Goal: Information Seeking & Learning: Learn about a topic

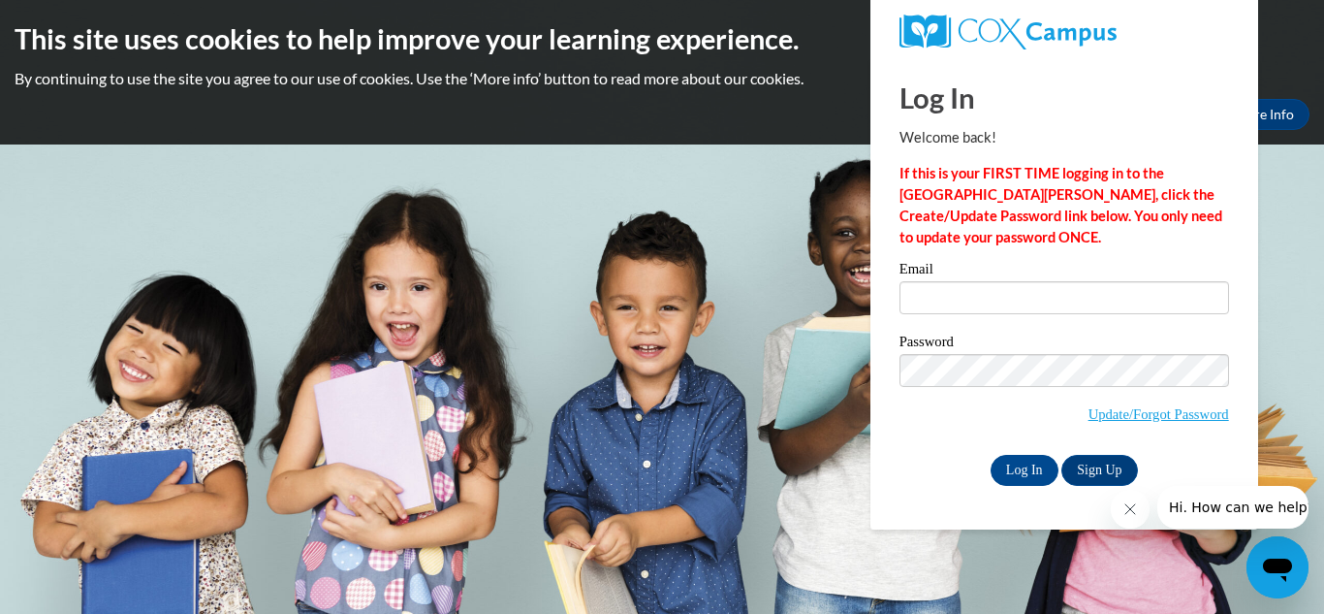
type input "Waters"
click at [1033, 461] on input "Log In" at bounding box center [1025, 470] width 68 height 31
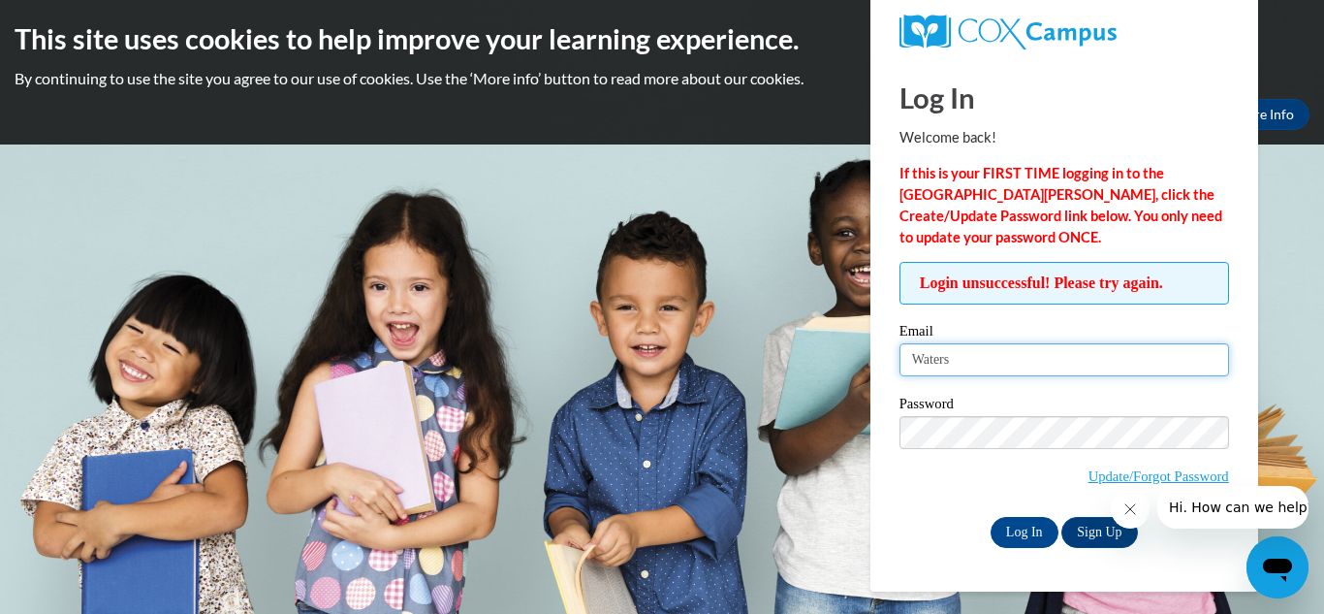
drag, startPoint x: 964, startPoint y: 364, endPoint x: 903, endPoint y: 375, distance: 62.2
click at [903, 375] on input "Waters" at bounding box center [1065, 359] width 330 height 33
type input "[EMAIL_ADDRESS][DOMAIN_NAME]"
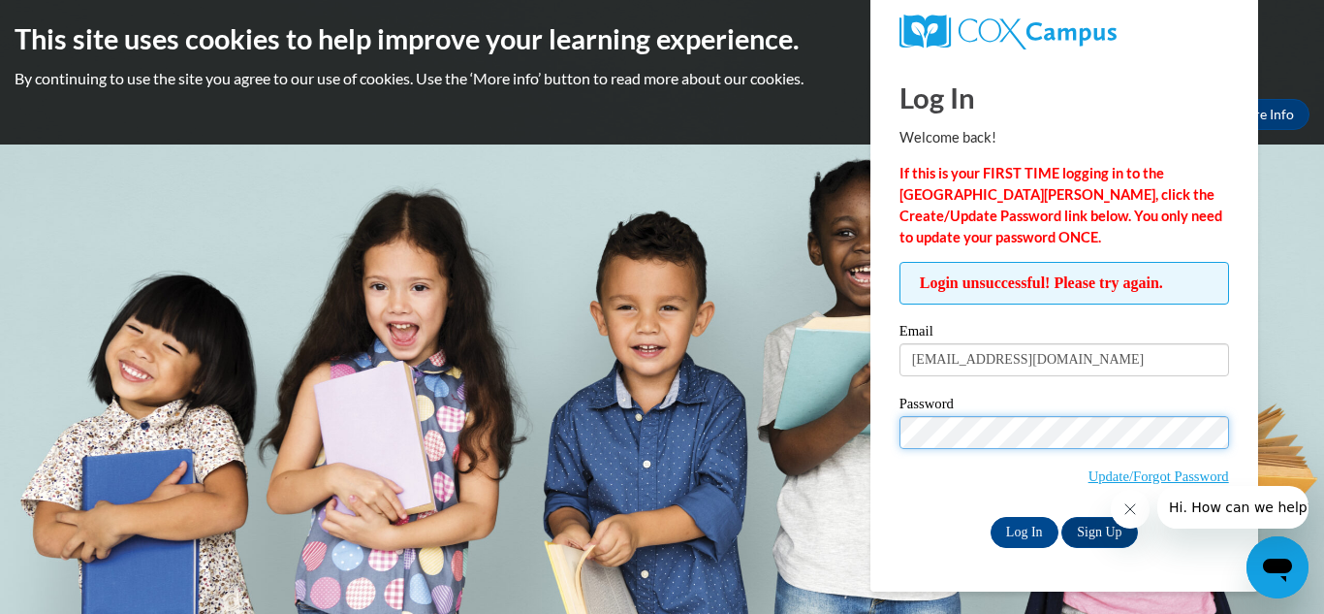
click at [991, 517] on input "Log In" at bounding box center [1025, 532] width 68 height 31
click at [958, 508] on div "Password Update/Forgot Password" at bounding box center [1065, 454] width 330 height 114
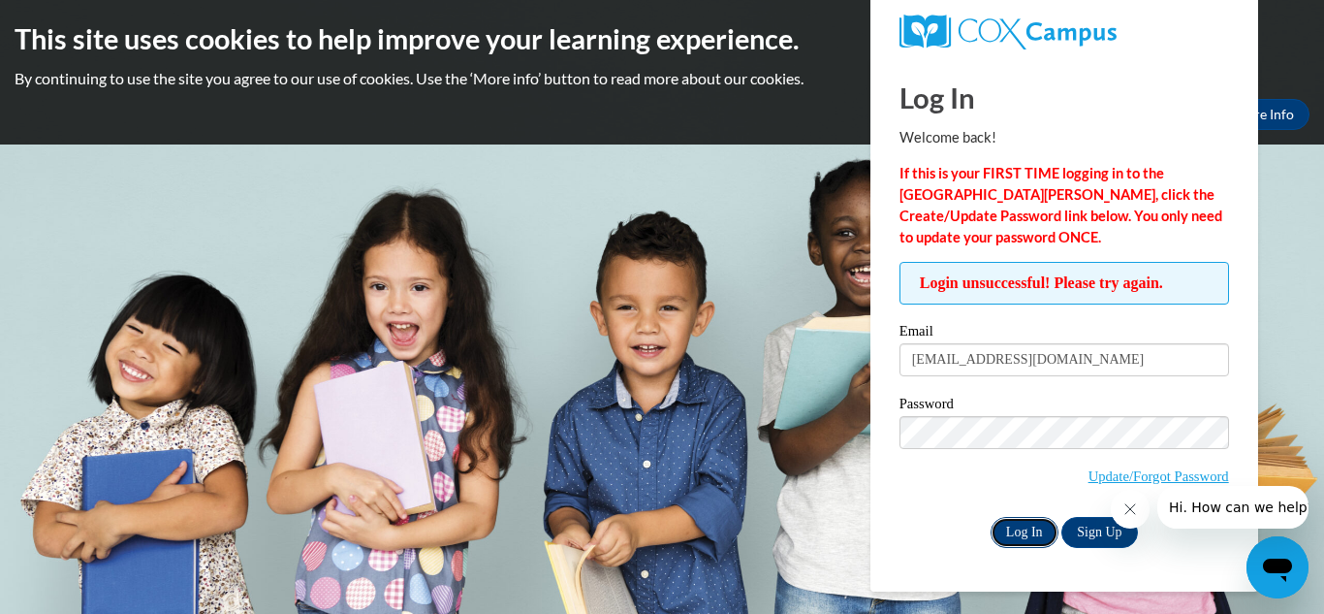
click at [1021, 528] on input "Log In" at bounding box center [1025, 532] width 68 height 31
click at [1157, 475] on link "Update/Forgot Password" at bounding box center [1159, 476] width 141 height 16
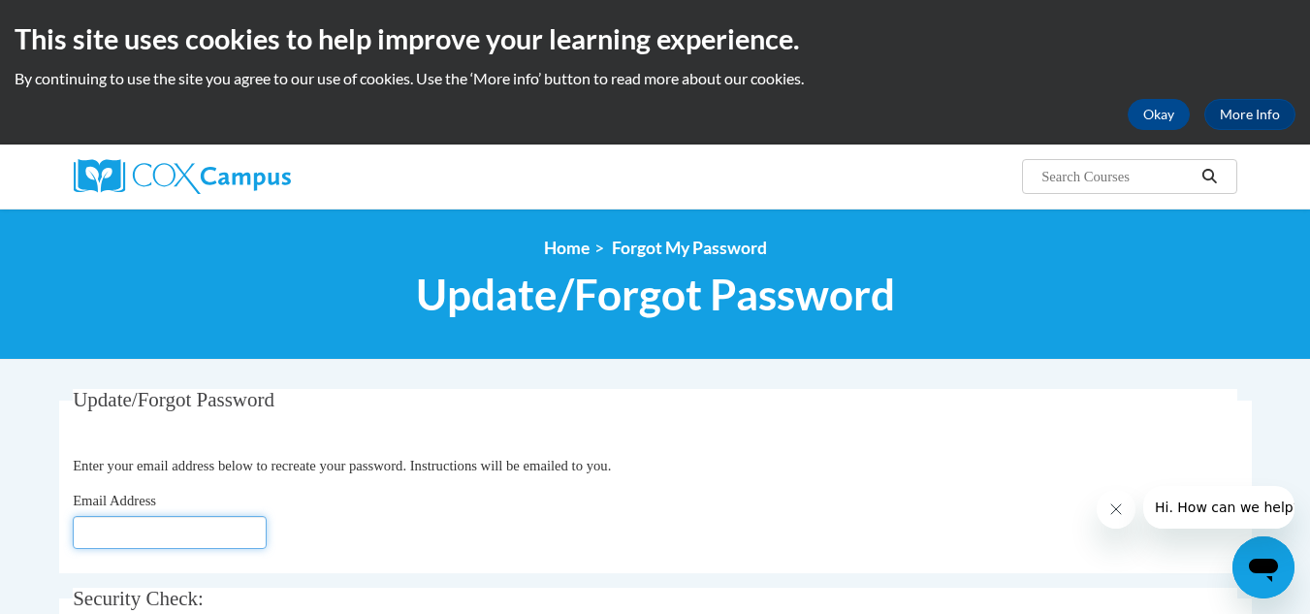
click at [89, 530] on input "Email Address" at bounding box center [170, 532] width 194 height 33
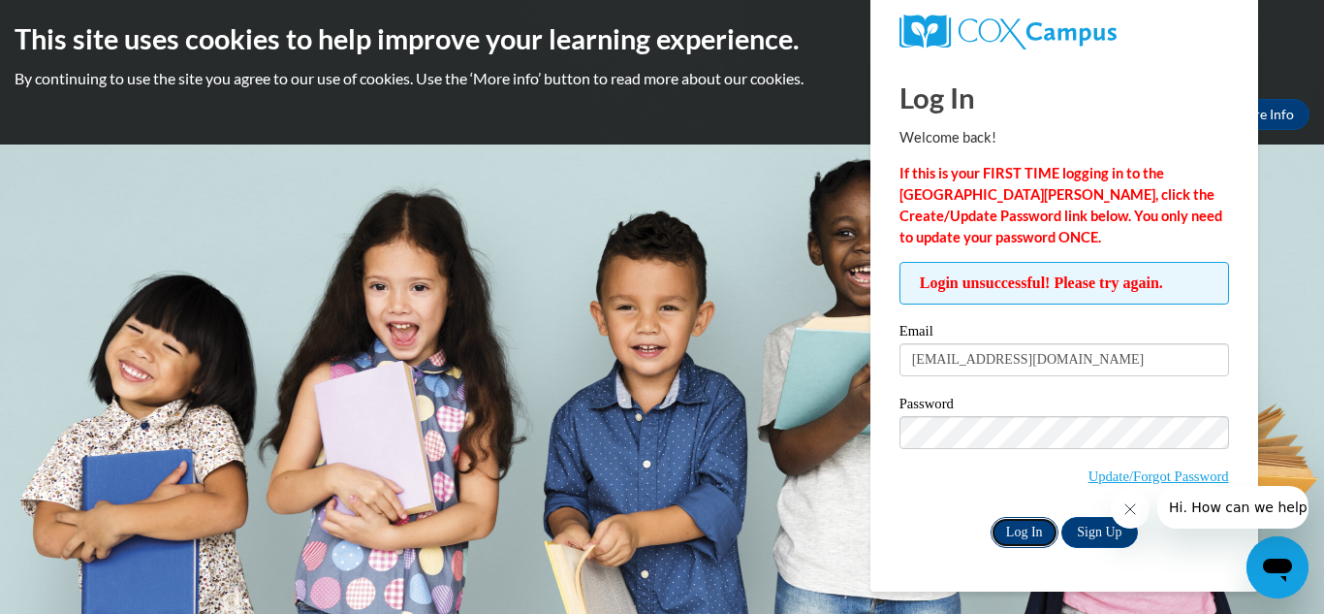
click at [1029, 526] on input "Log In" at bounding box center [1025, 532] width 68 height 31
drag, startPoint x: 1121, startPoint y: 474, endPoint x: 1108, endPoint y: 465, distance: 15.3
click at [1120, 473] on link "Update/Forgot Password" at bounding box center [1159, 476] width 141 height 16
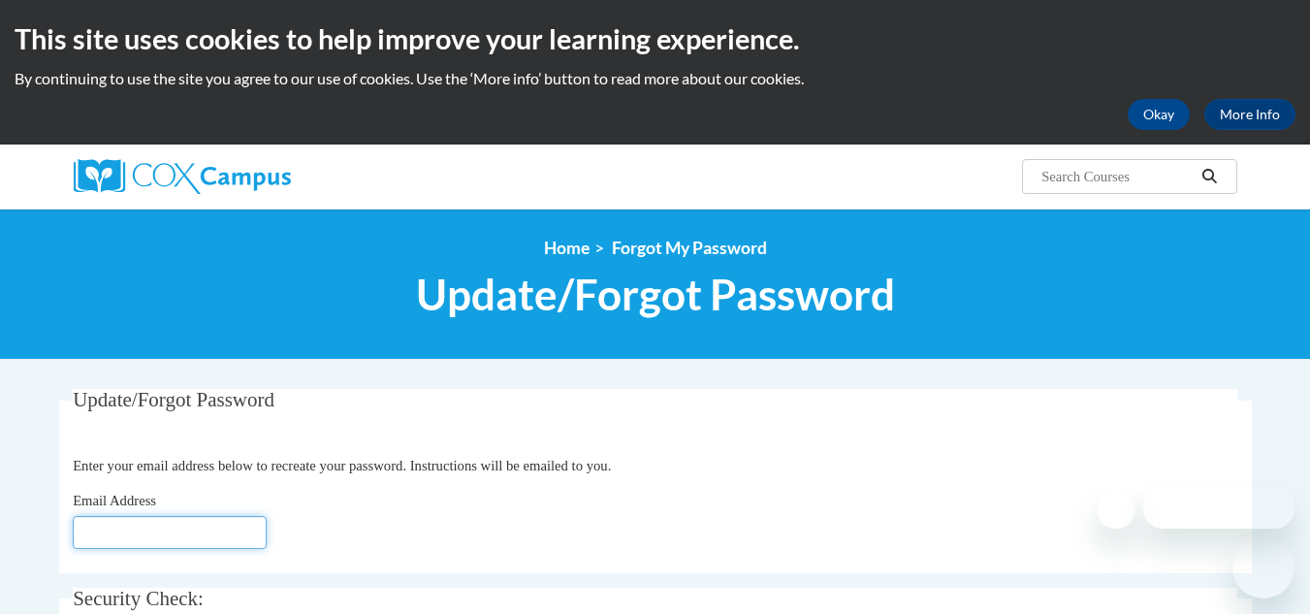
click at [88, 530] on input "Email Address" at bounding box center [170, 532] width 194 height 33
type input "[EMAIL_ADDRESS][DOMAIN_NAME]"
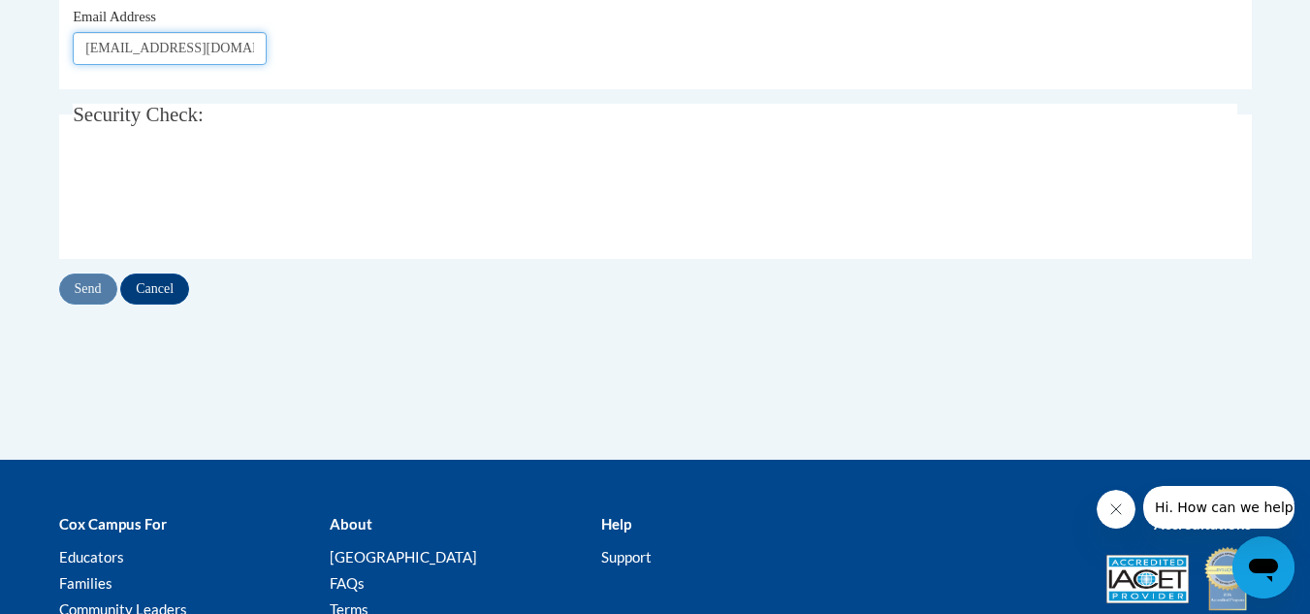
scroll to position [485, 0]
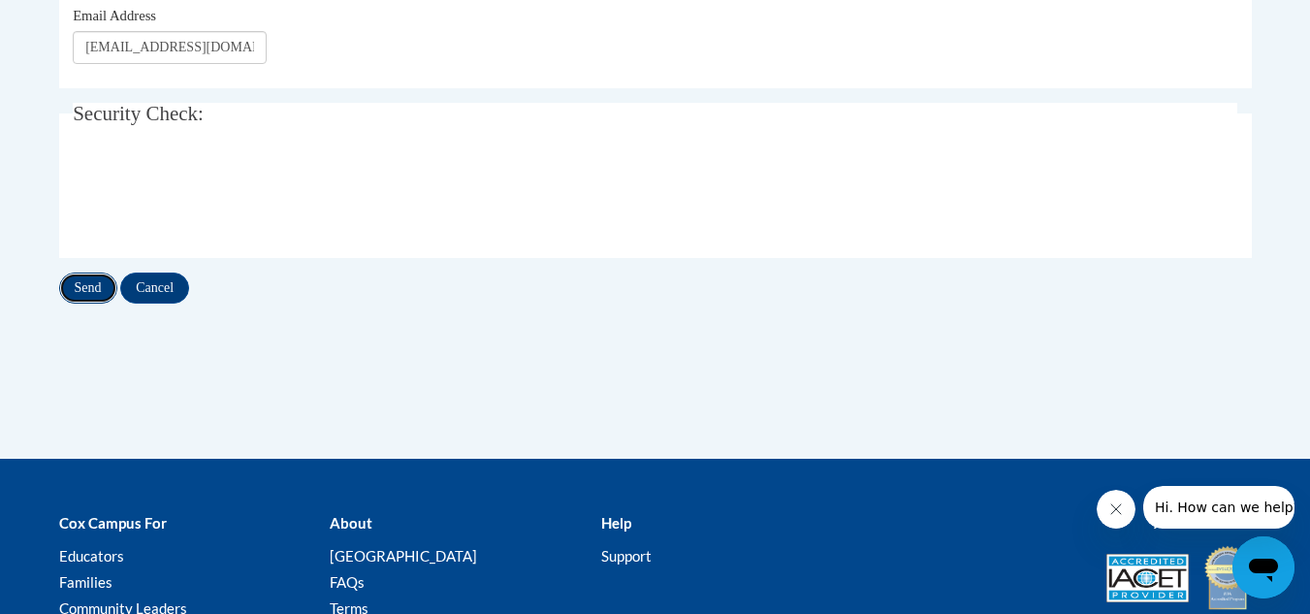
click at [88, 289] on input "Send" at bounding box center [88, 287] width 58 height 31
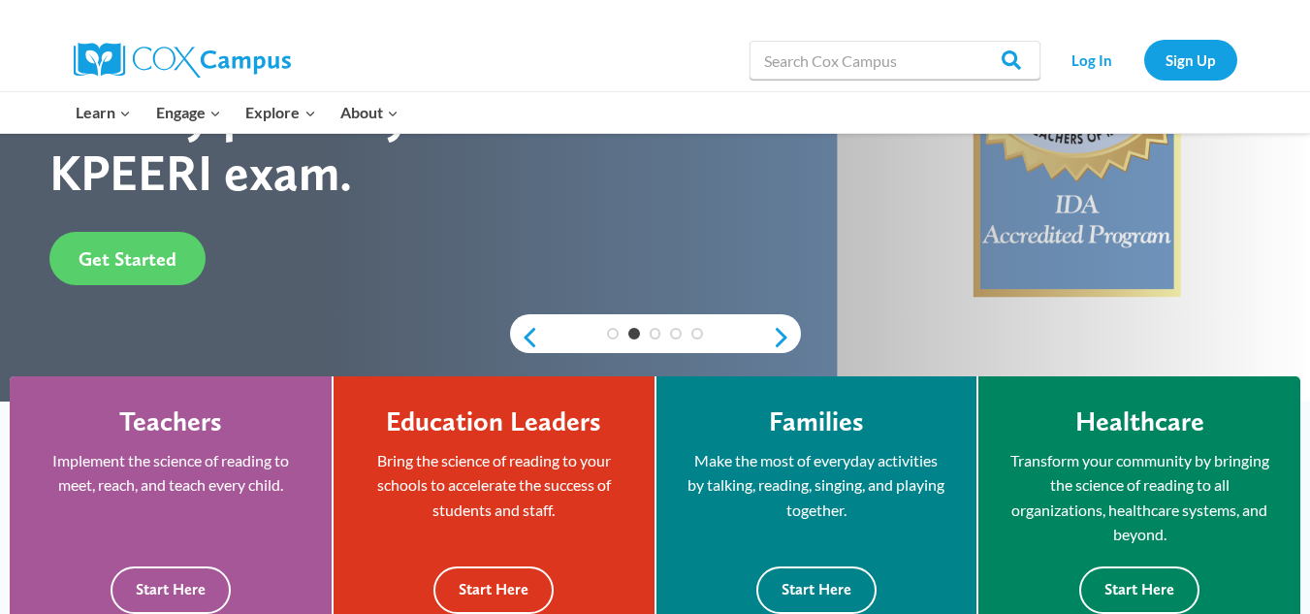
scroll to position [291, 0]
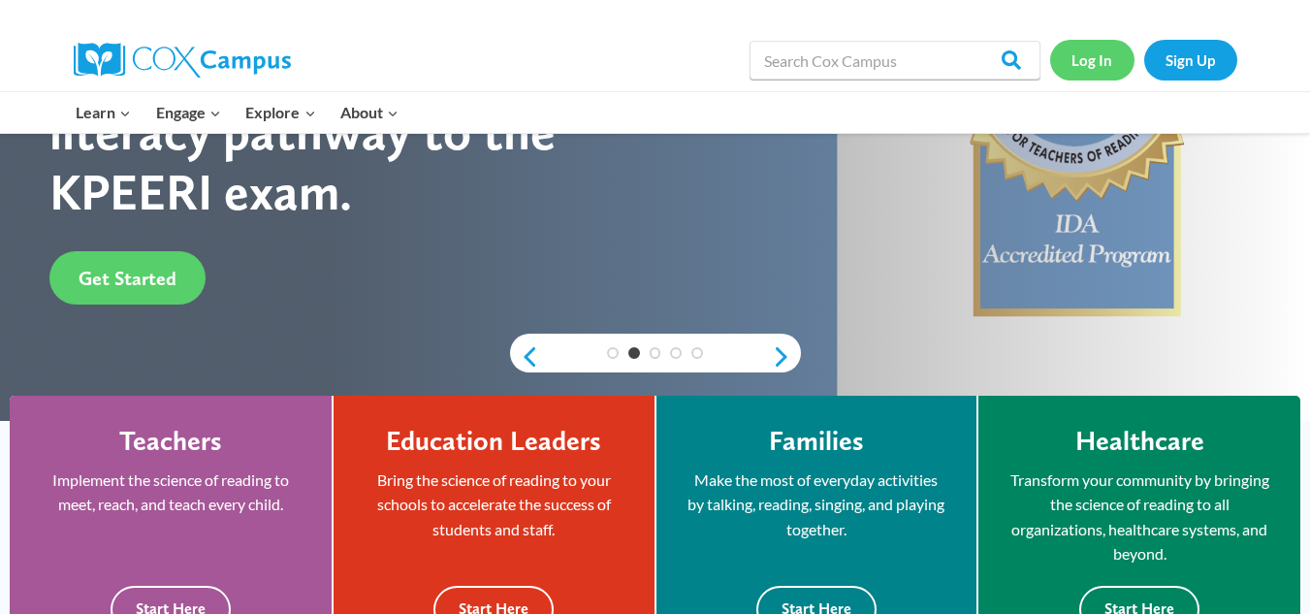
click at [1099, 55] on link "Log In" at bounding box center [1092, 60] width 84 height 40
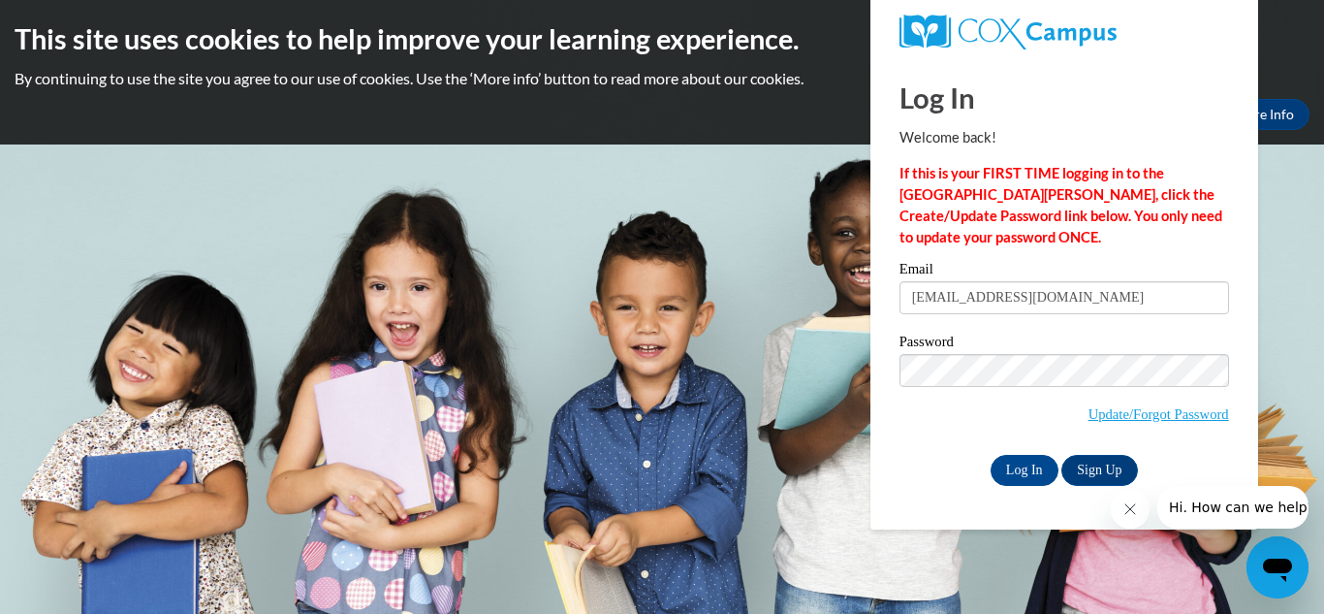
click at [927, 394] on span "Update/Forgot Password" at bounding box center [1065, 394] width 330 height 80
click at [924, 550] on body "This site uses cookies to help improve your learning experience. By continuing …" at bounding box center [662, 307] width 1324 height 614
click at [1030, 462] on input "Log In" at bounding box center [1025, 470] width 68 height 31
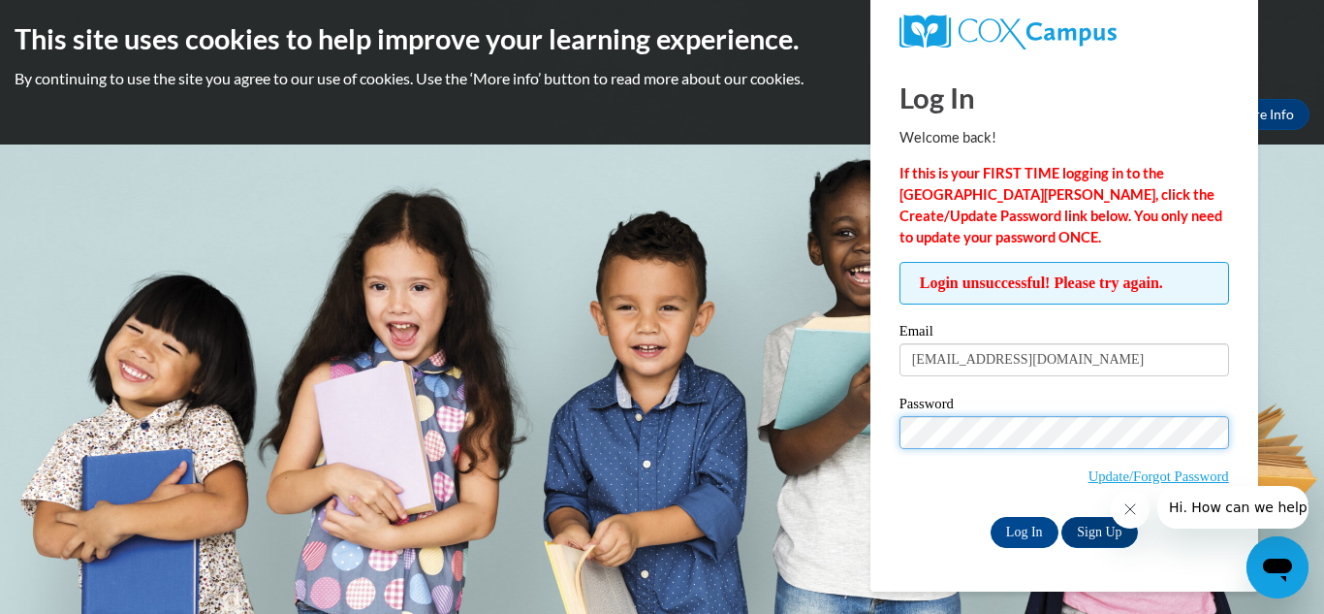
click at [883, 451] on div "Log In Welcome back! If this is your FIRST TIME logging in to the [GEOGRAPHIC_D…" at bounding box center [1064, 324] width 417 height 533
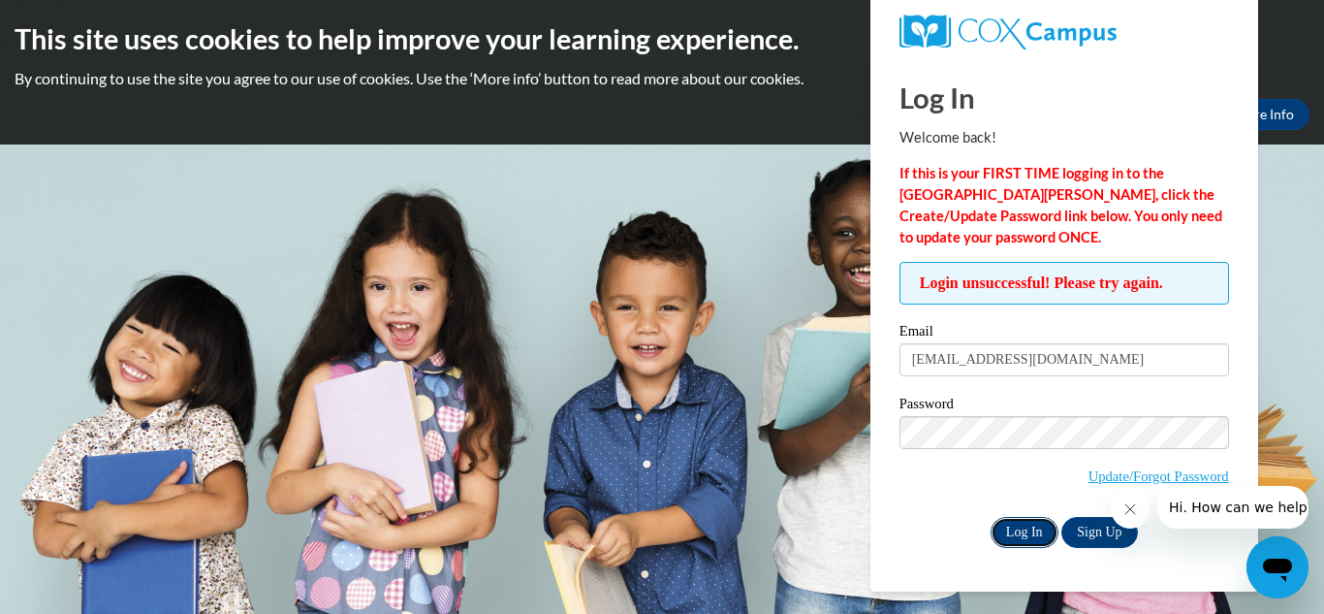
click at [1022, 532] on input "Log In" at bounding box center [1025, 532] width 68 height 31
click at [1258, 27] on div at bounding box center [1065, 32] width 388 height 64
drag, startPoint x: 1270, startPoint y: 26, endPoint x: 1270, endPoint y: 43, distance: 16.5
click at [1270, 30] on h2 "This site uses cookies to help improve your learning experience." at bounding box center [662, 38] width 1295 height 39
click at [1230, 28] on div at bounding box center [1064, 32] width 359 height 64
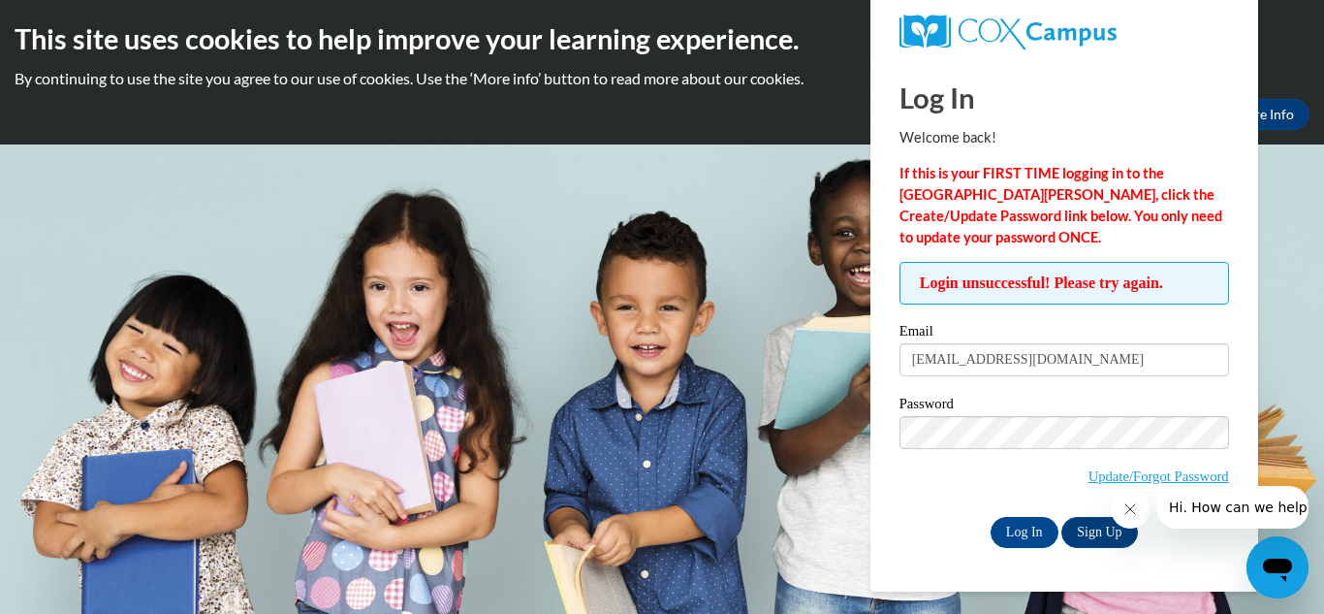
click at [1279, 30] on h2 "This site uses cookies to help improve your learning experience." at bounding box center [662, 38] width 1295 height 39
click at [1140, 474] on link "Update/Forgot Password" at bounding box center [1159, 476] width 141 height 16
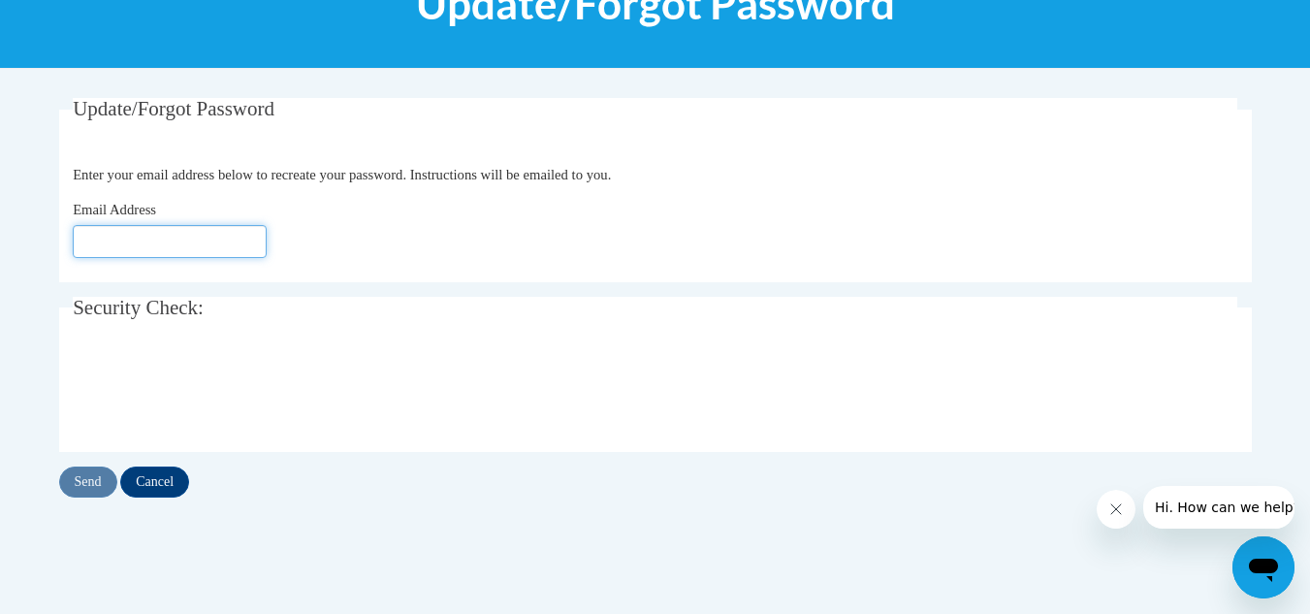
click at [83, 239] on input "Email Address" at bounding box center [170, 241] width 194 height 33
click at [177, 241] on input "Email Address" at bounding box center [170, 241] width 194 height 33
type input "[EMAIL_ADDRESS][DOMAIN_NAME]"
click at [81, 484] on input "Send" at bounding box center [88, 481] width 58 height 31
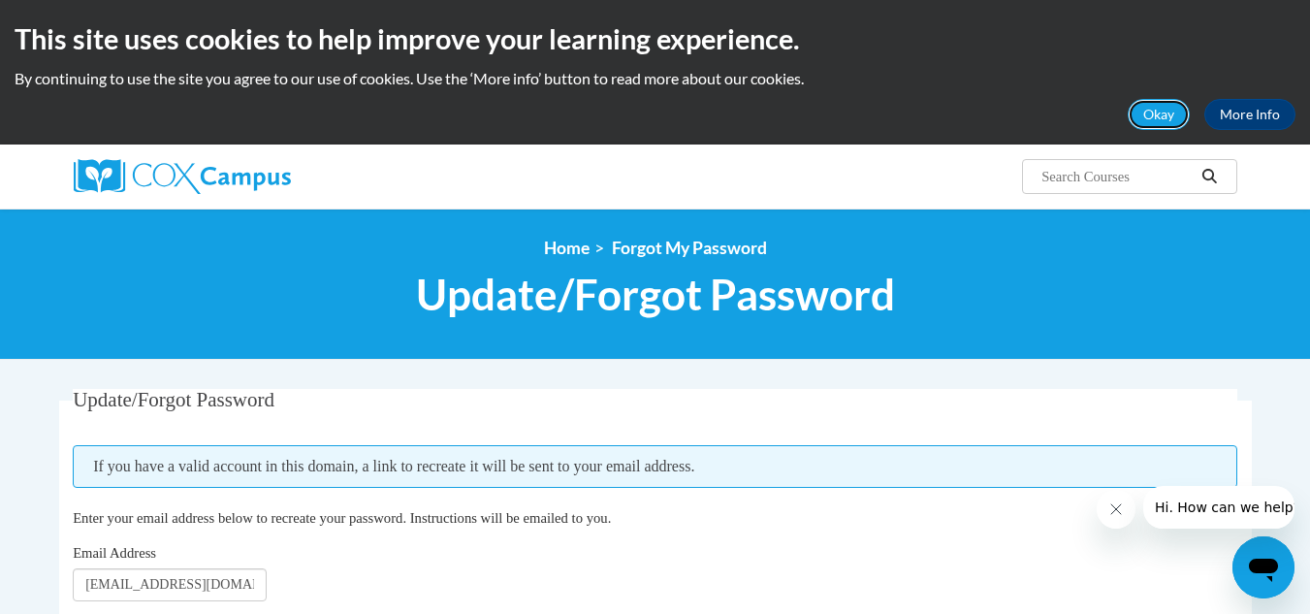
drag, startPoint x: 1163, startPoint y: 119, endPoint x: 1176, endPoint y: 132, distance: 17.8
click at [1163, 120] on button "Okay" at bounding box center [1159, 114] width 62 height 31
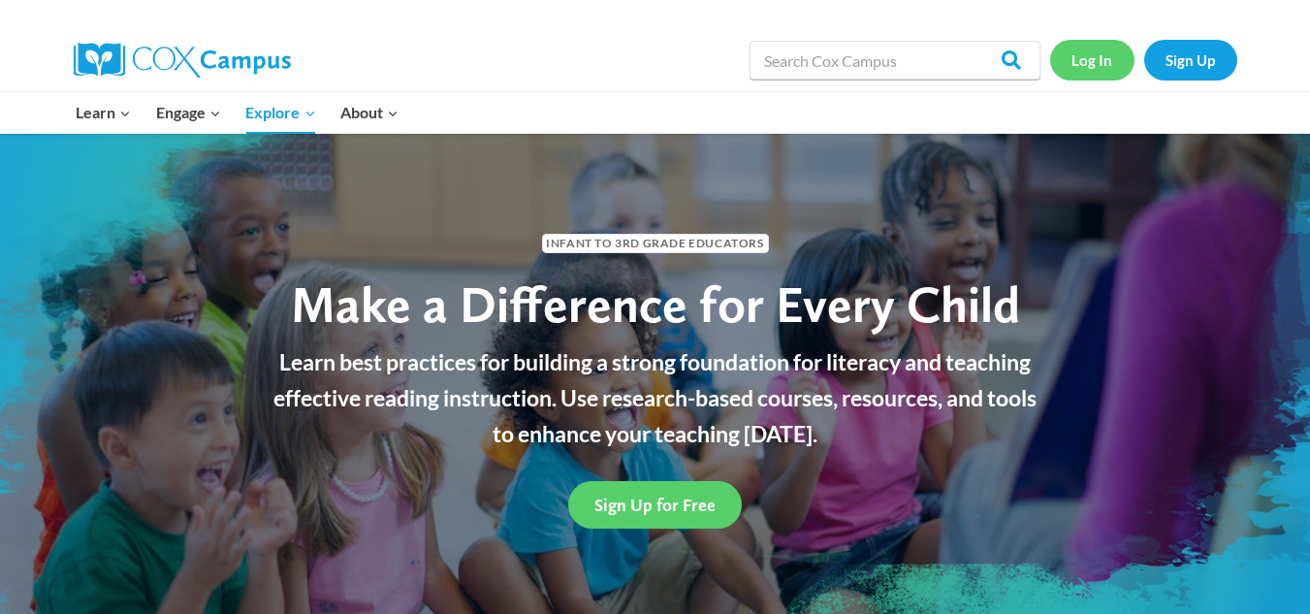
click at [1083, 64] on link "Log In" at bounding box center [1092, 60] width 84 height 40
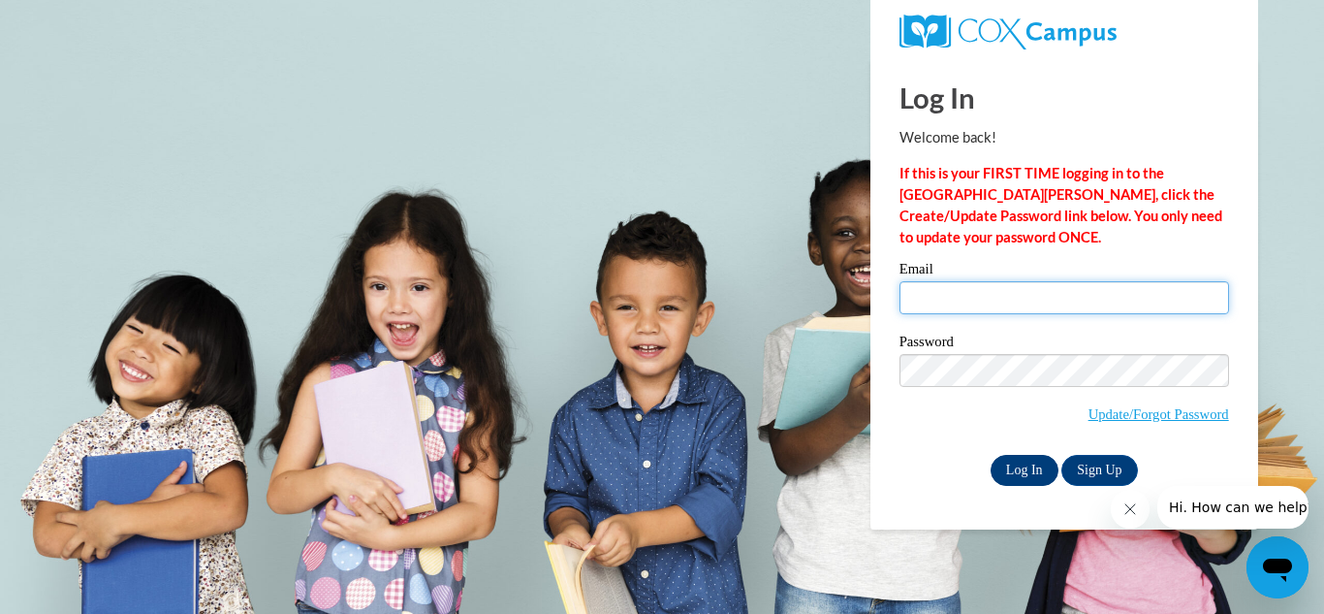
type input "[EMAIL_ADDRESS][DOMAIN_NAME]"
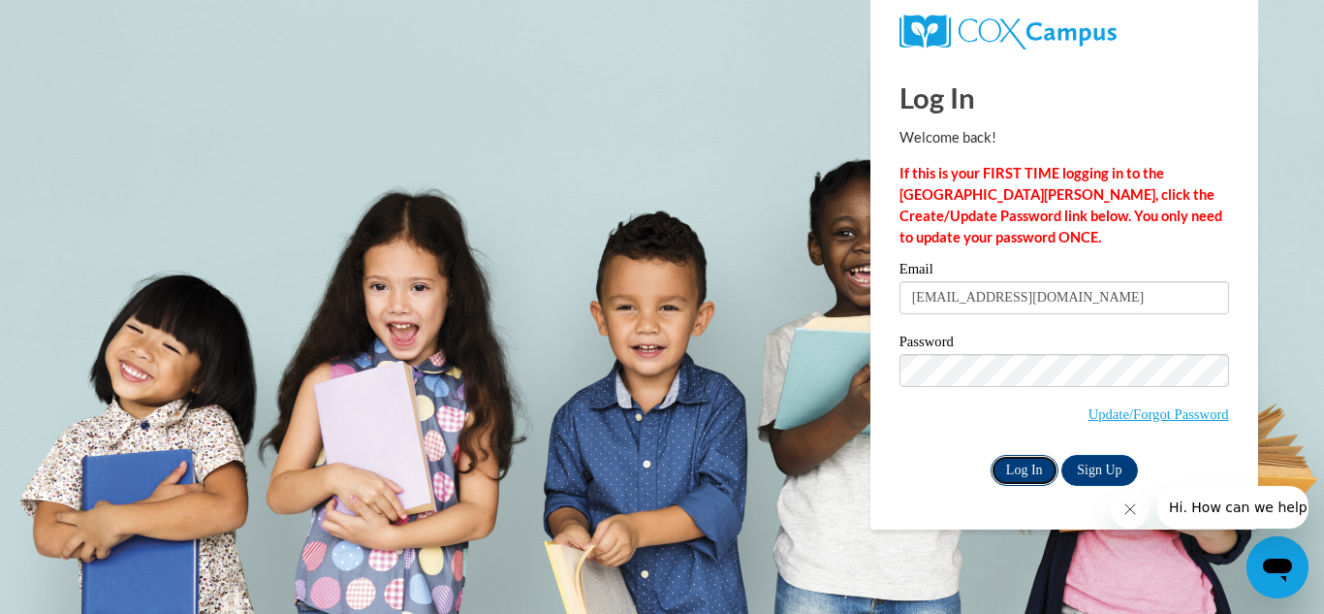
click at [1033, 463] on input "Log In" at bounding box center [1025, 470] width 68 height 31
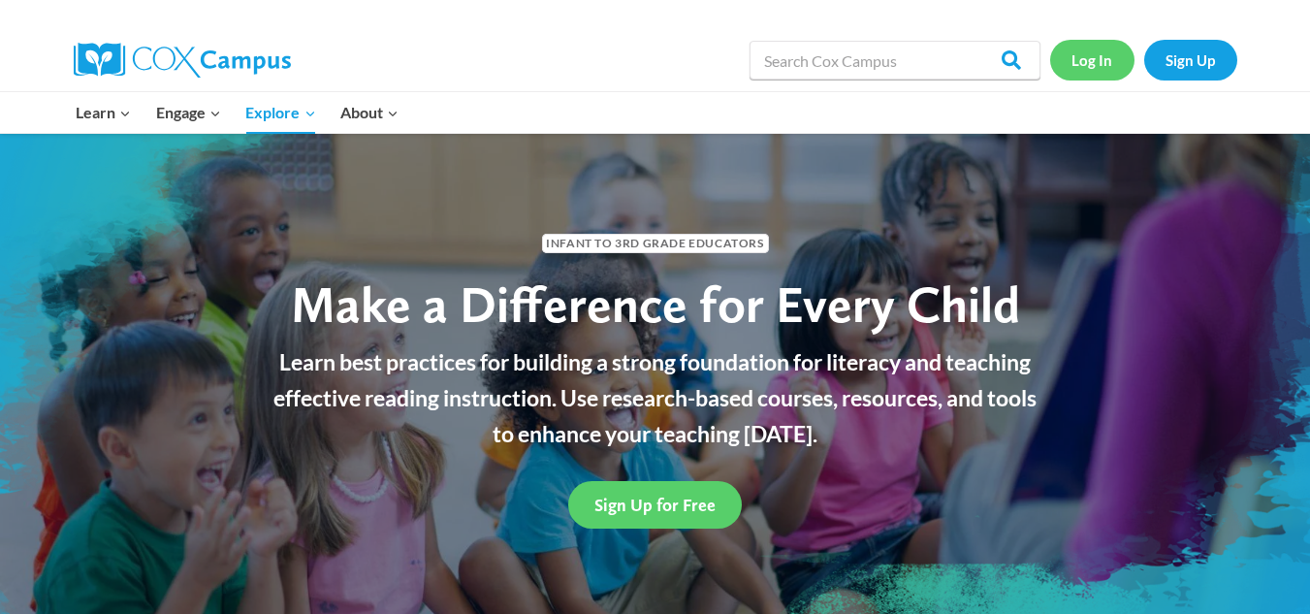
click at [1095, 58] on link "Log In" at bounding box center [1092, 60] width 84 height 40
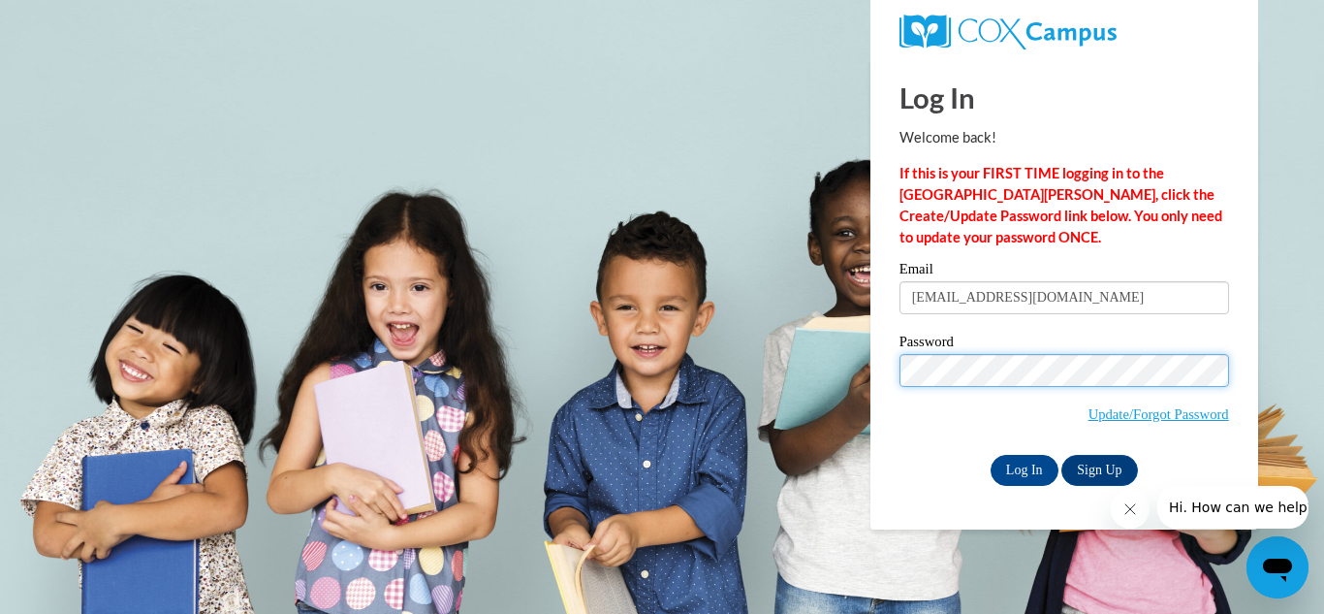
click at [896, 393] on div "Please enter your email! Please enter your password! Email swaters@tiger.brenau…" at bounding box center [1064, 373] width 359 height 223
click at [863, 564] on body "Log In Welcome back! If this is your FIRST TIME logging in to the NEW Cox Campu…" at bounding box center [662, 307] width 1324 height 614
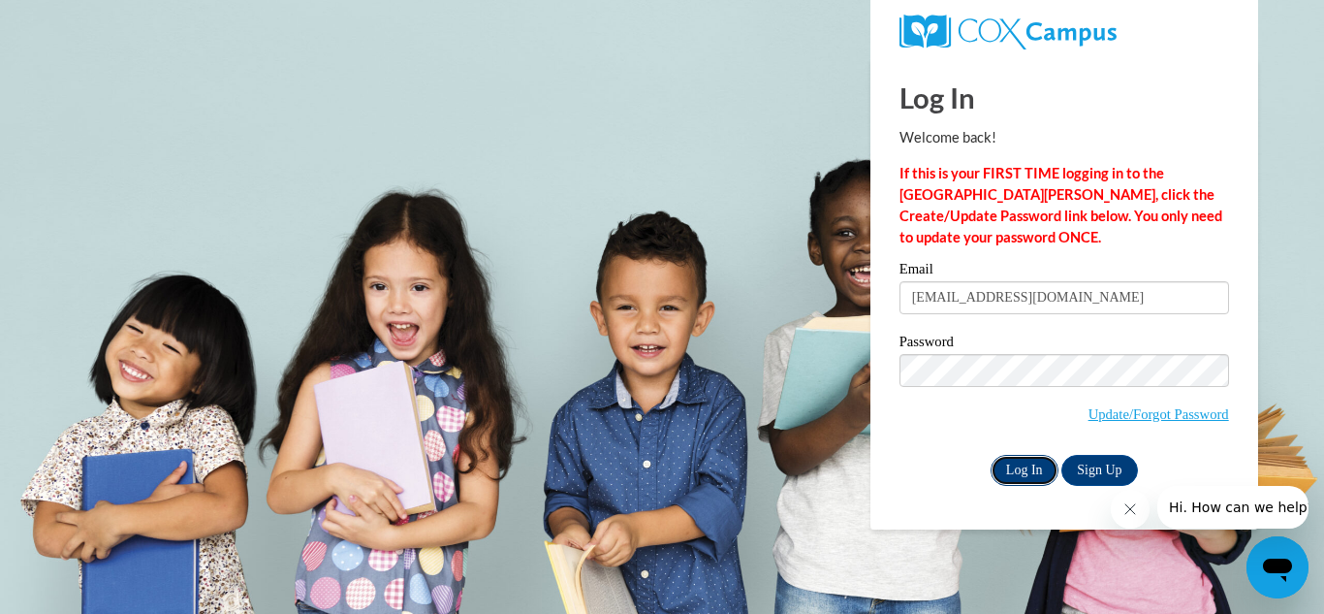
click at [1034, 468] on input "Log In" at bounding box center [1025, 470] width 68 height 31
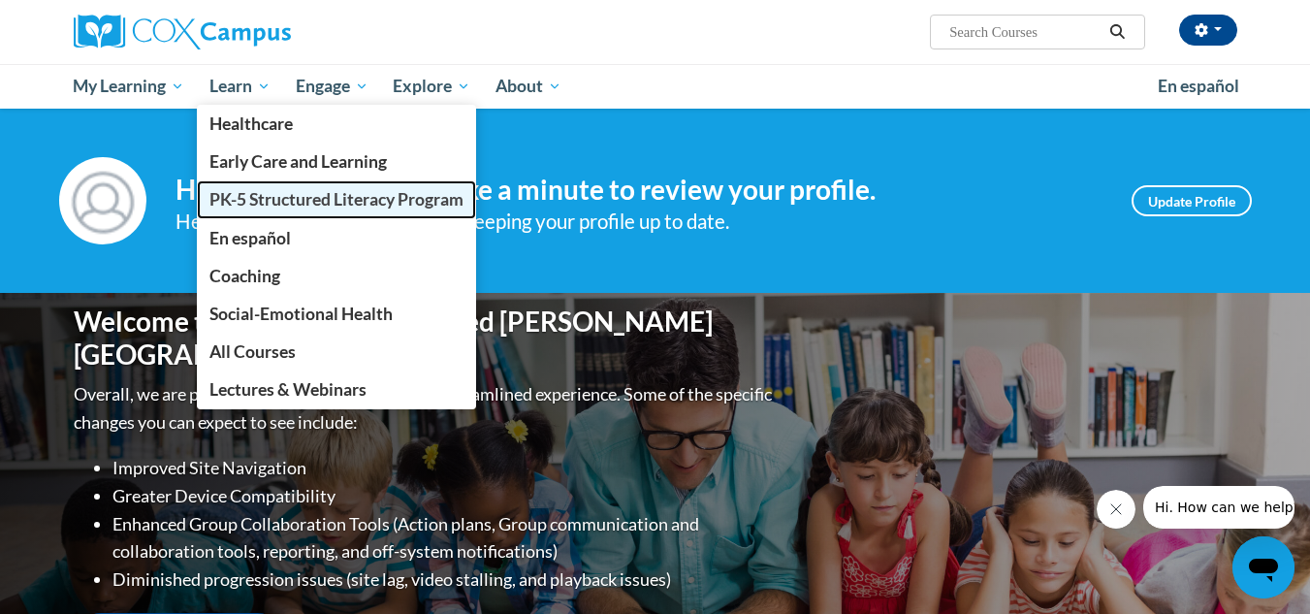
click at [294, 199] on span "PK-5 Structured Literacy Program" at bounding box center [336, 199] width 254 height 20
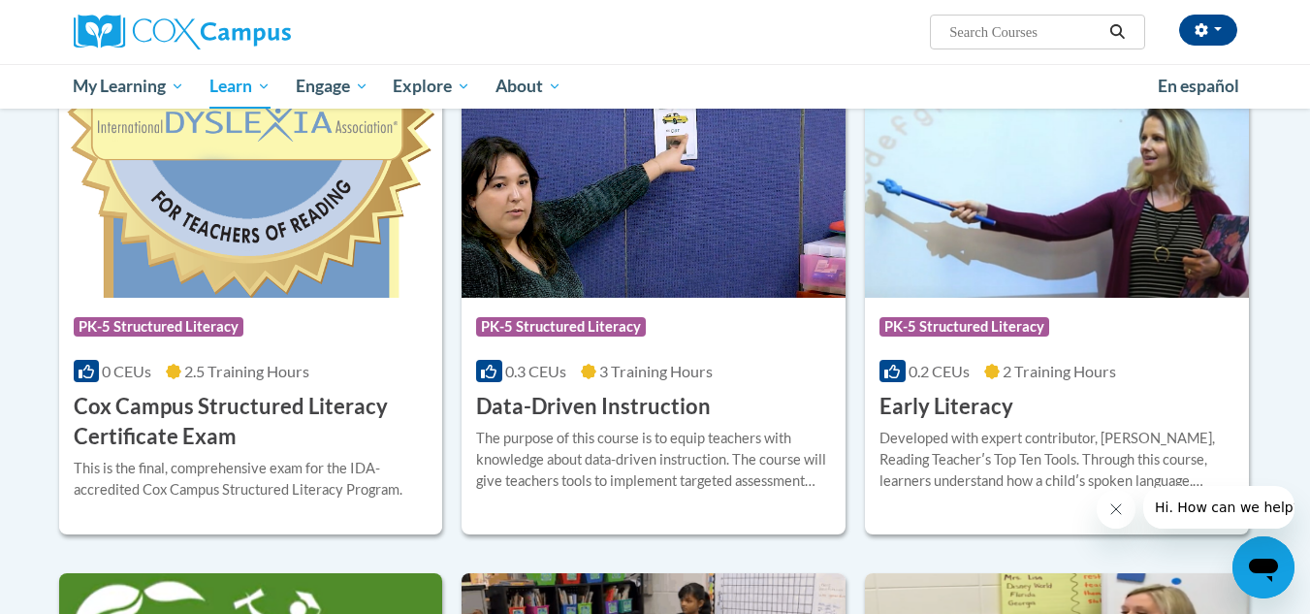
scroll to position [679, 0]
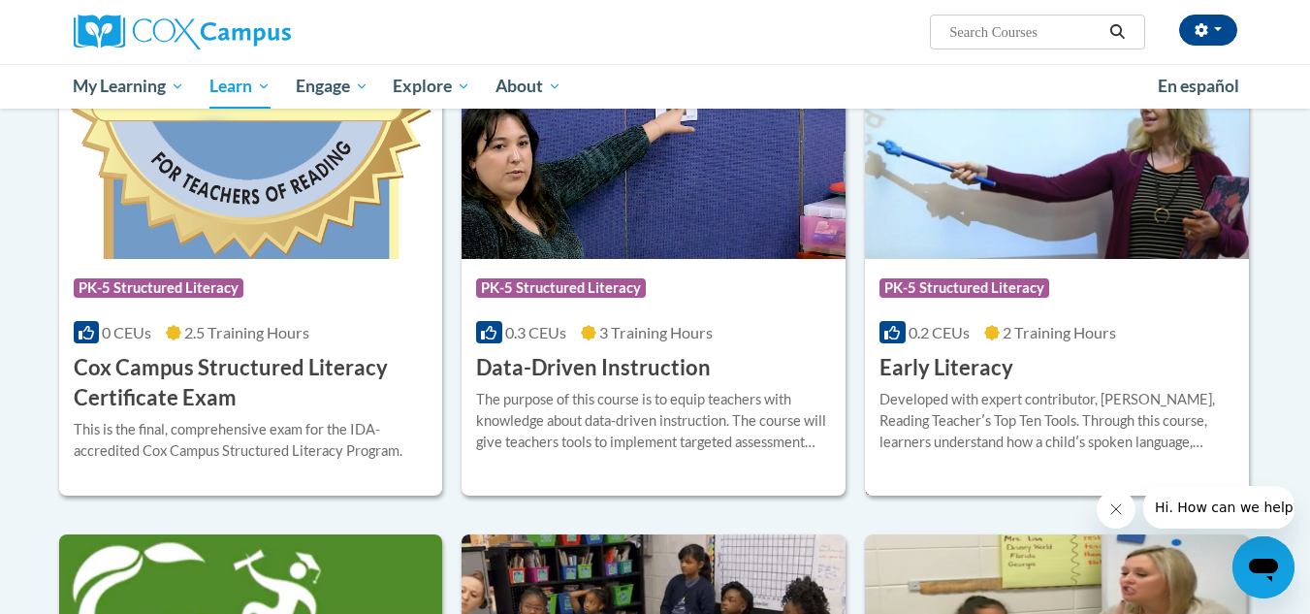
click at [913, 389] on div "Developed with expert contributor, Dr. Deborah Glaser, Reading Teacherʹs Top Te…" at bounding box center [1056, 421] width 355 height 64
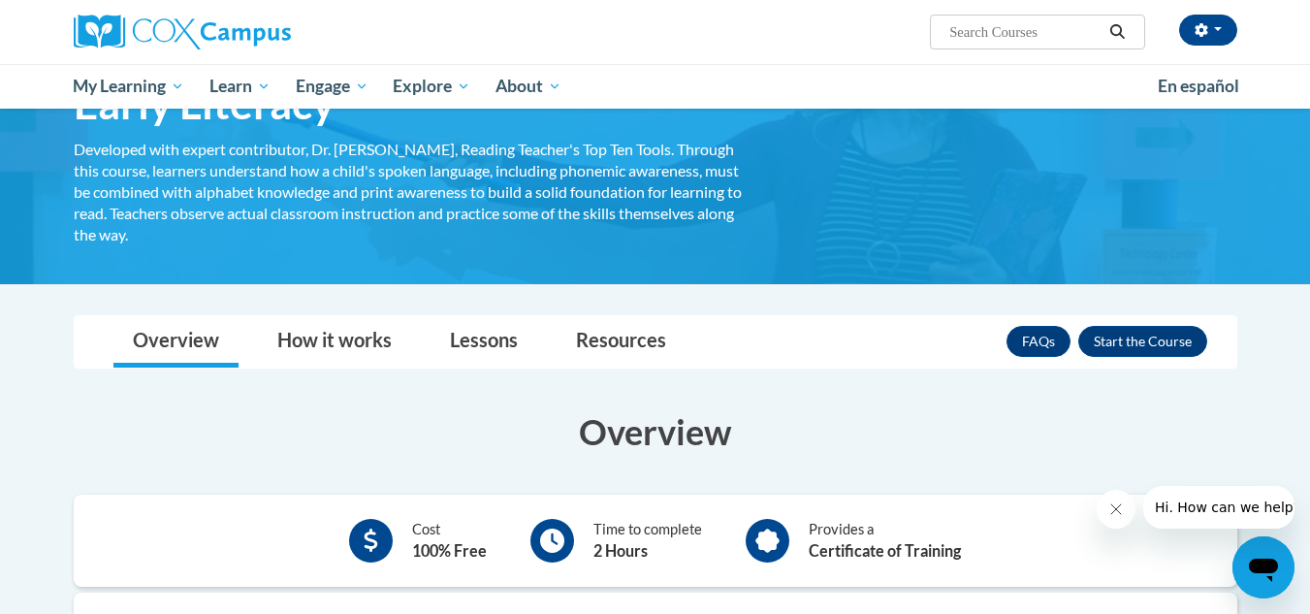
scroll to position [291, 0]
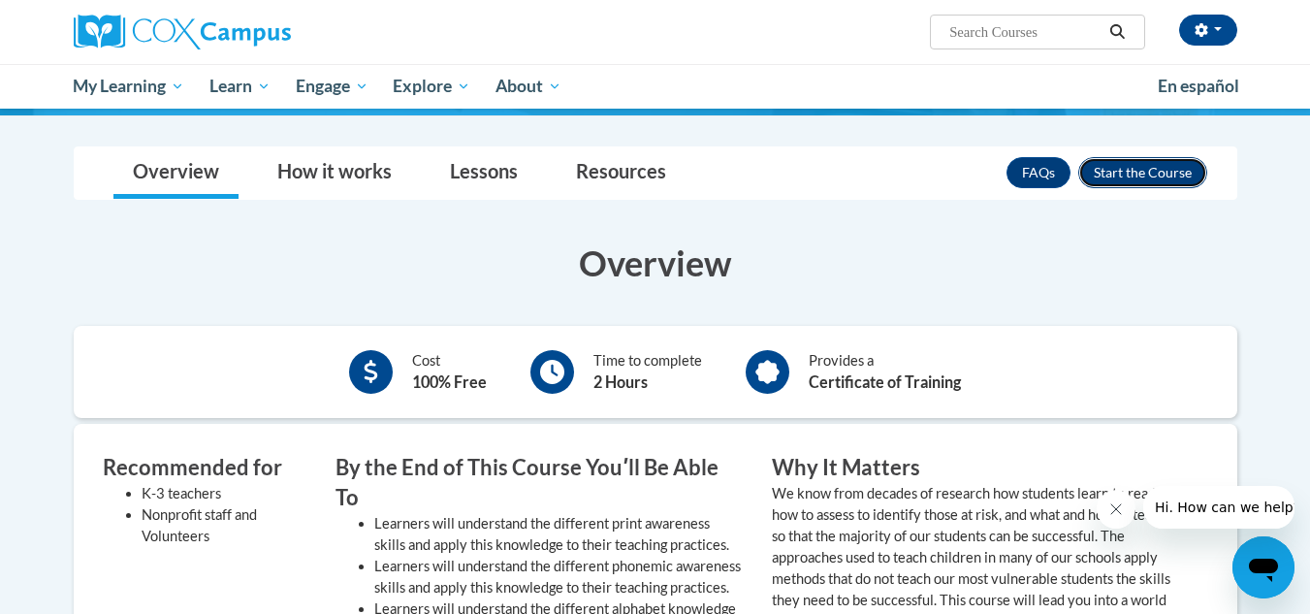
click at [1130, 166] on button "Enroll" at bounding box center [1142, 172] width 129 height 31
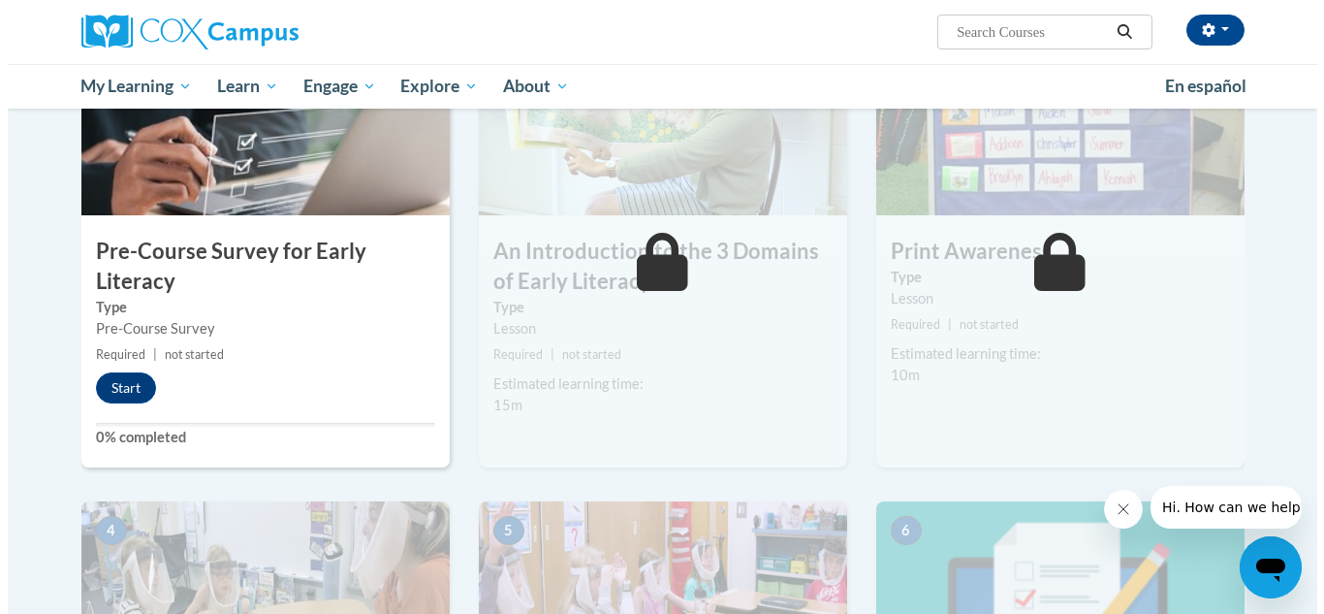
scroll to position [582, 0]
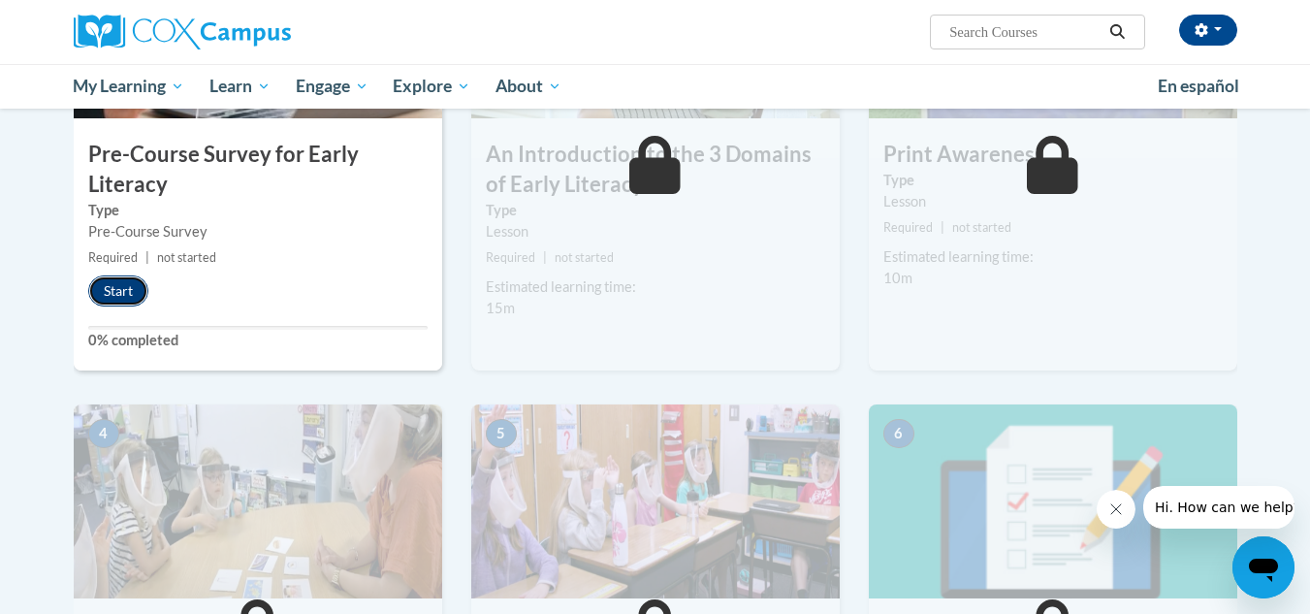
click at [125, 291] on button "Start" at bounding box center [118, 290] width 60 height 31
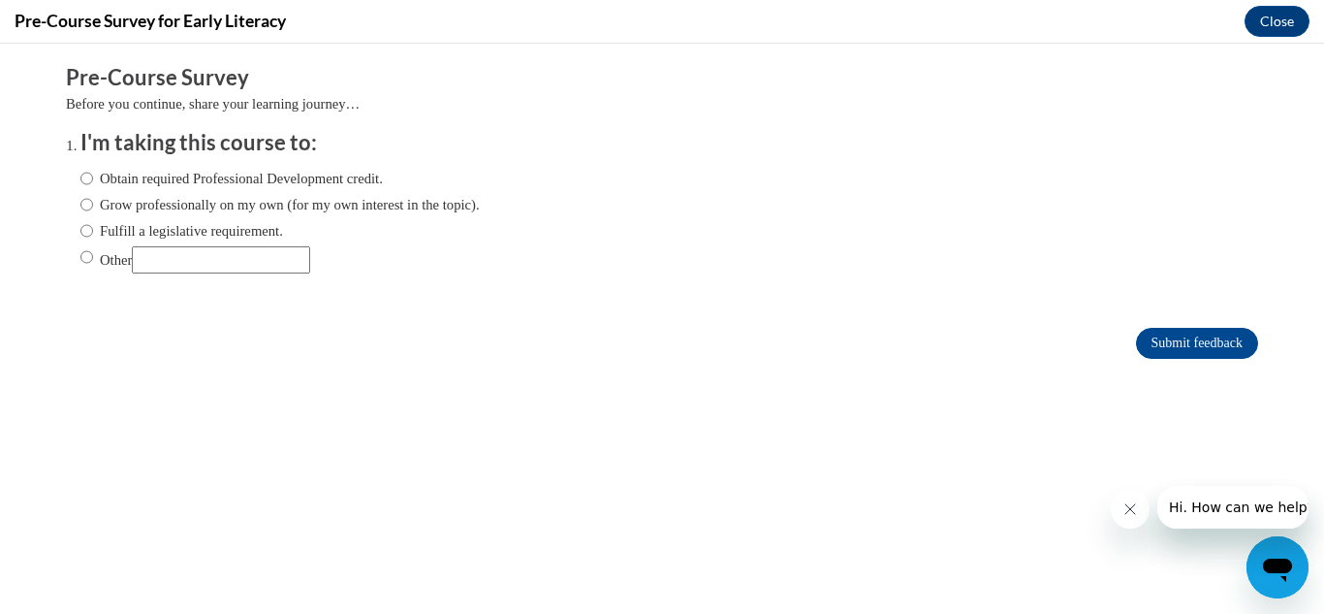
scroll to position [0, 0]
drag, startPoint x: 70, startPoint y: 257, endPoint x: 87, endPoint y: 259, distance: 17.6
click at [80, 257] on input "Other" at bounding box center [86, 256] width 13 height 21
radio input "true"
click at [148, 255] on input "Other" at bounding box center [221, 259] width 178 height 27
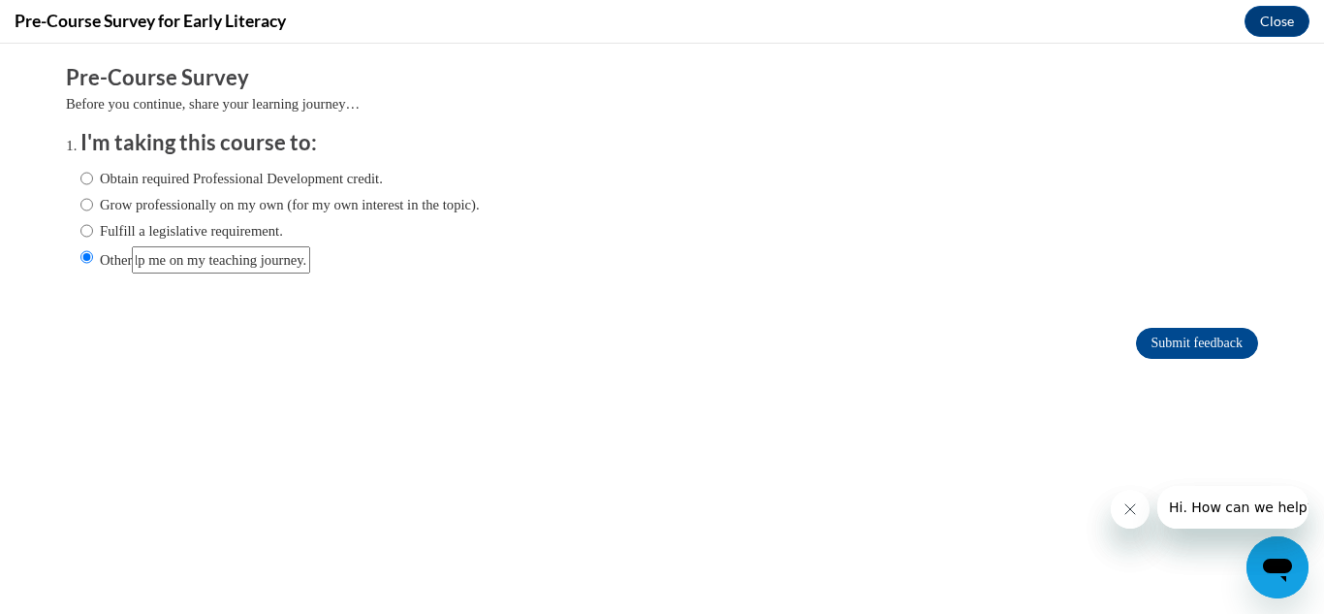
scroll to position [0, 56]
type input "To help me on my teaching journey."
click at [1168, 333] on input "Submit feedback" at bounding box center [1197, 343] width 122 height 31
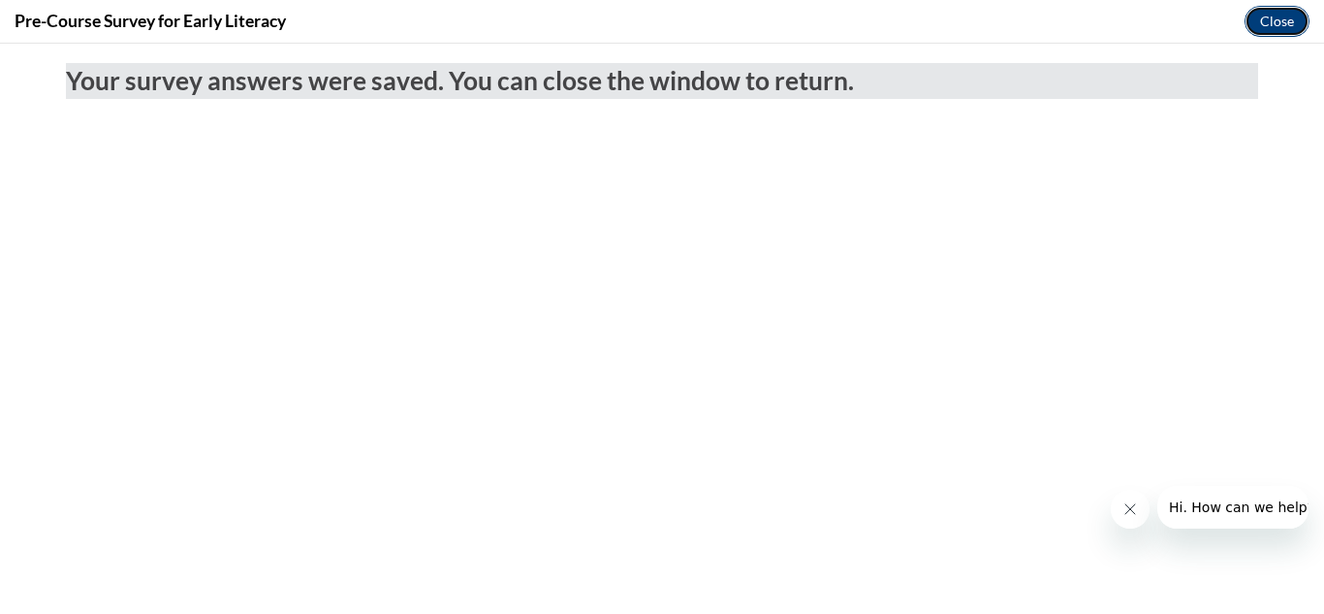
click at [1277, 23] on button "Close" at bounding box center [1277, 21] width 65 height 31
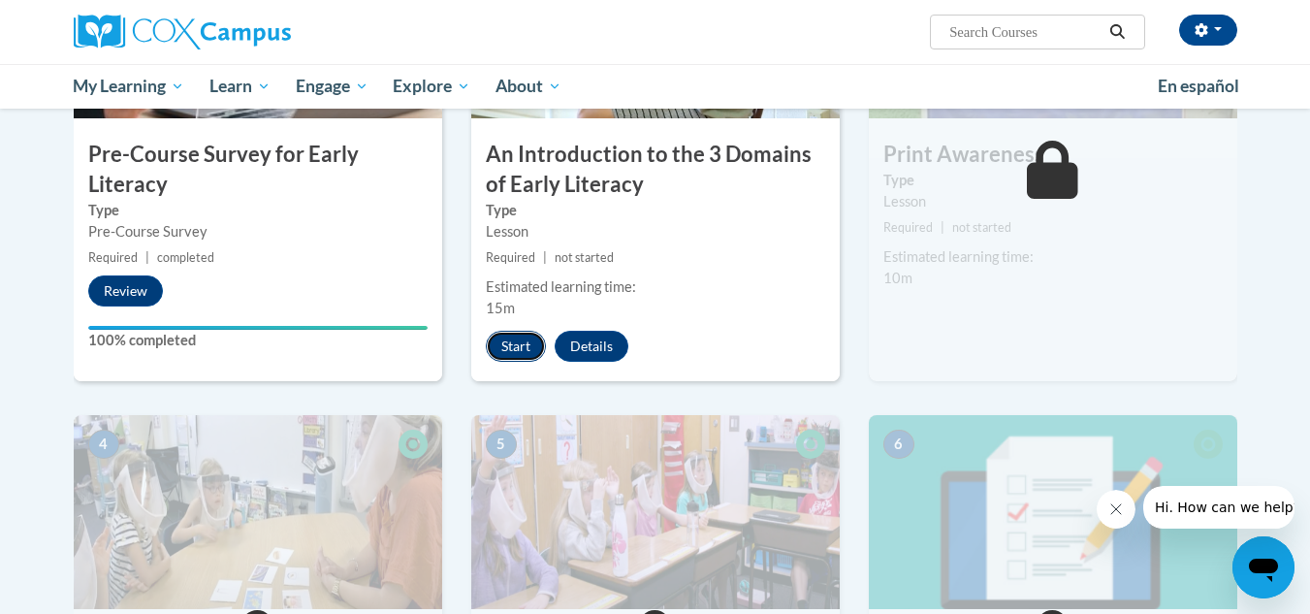
click at [508, 345] on button "Start" at bounding box center [516, 346] width 60 height 31
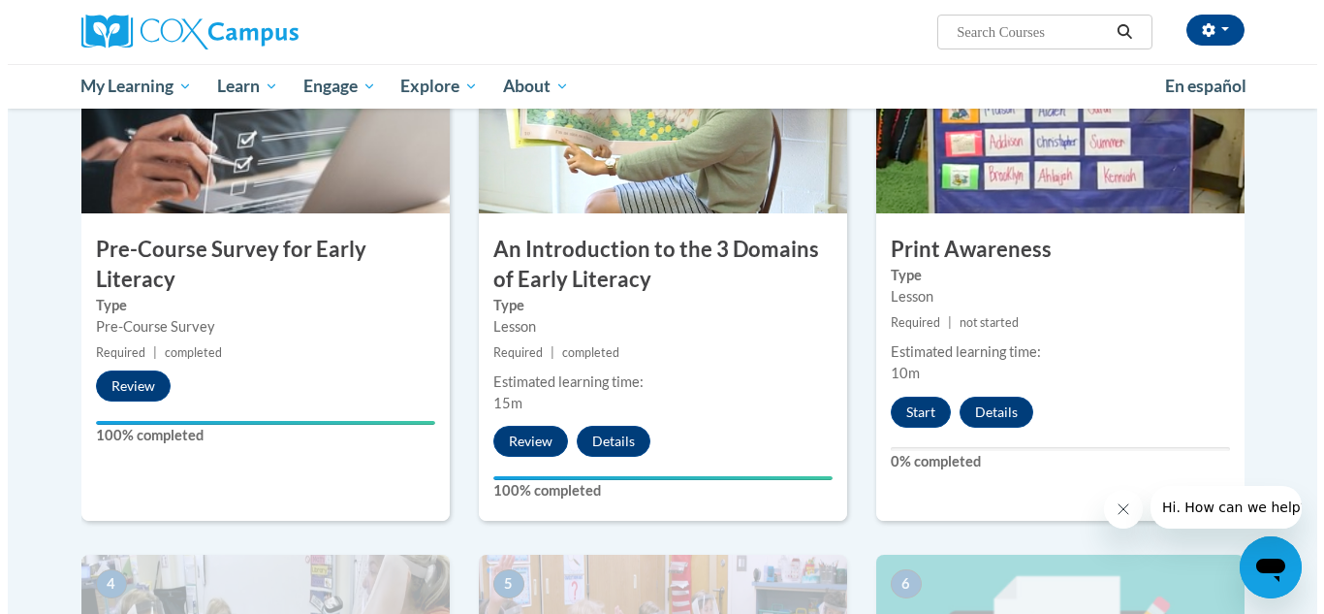
scroll to position [465, 0]
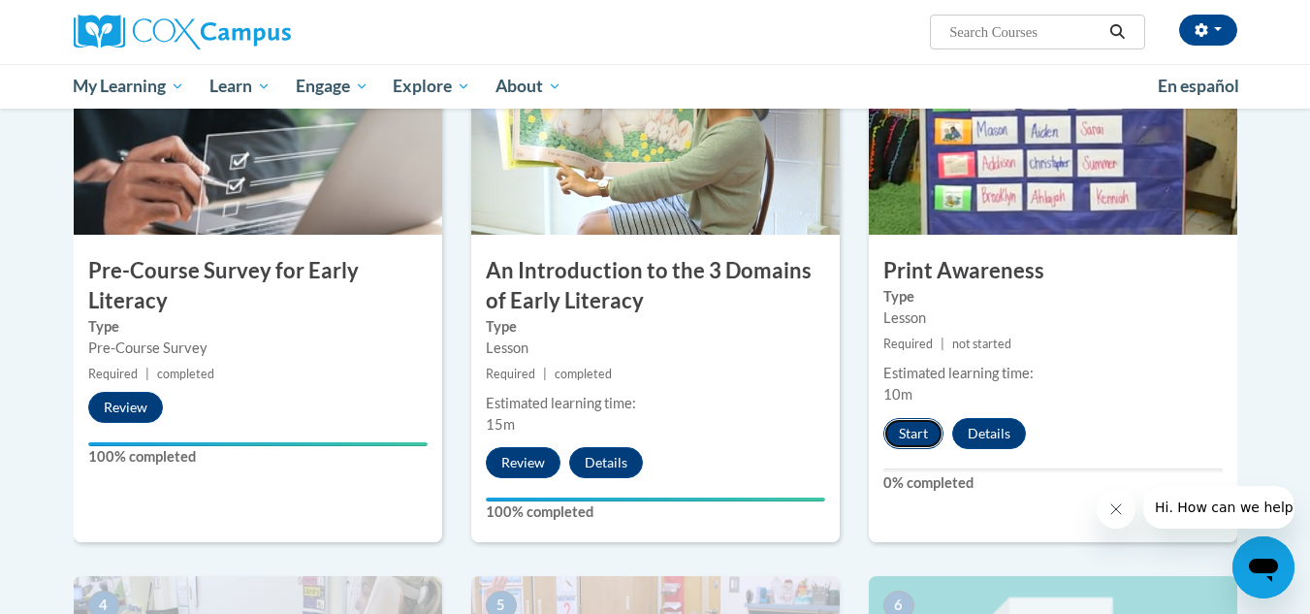
click at [919, 432] on button "Start" at bounding box center [913, 433] width 60 height 31
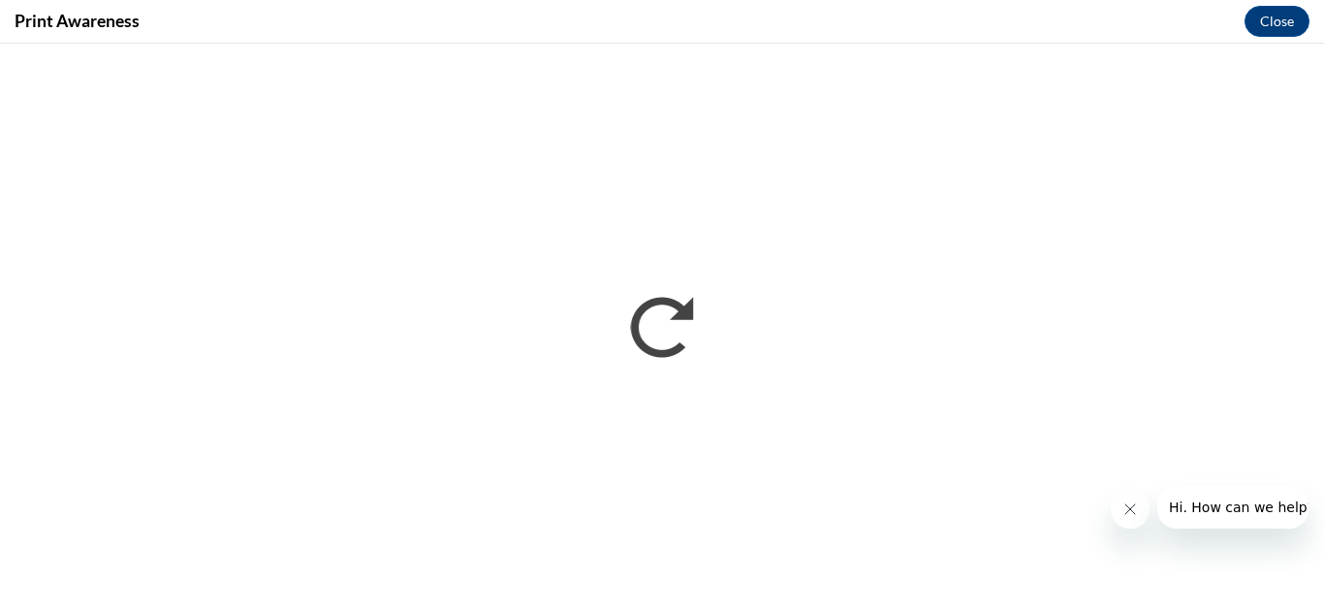
scroll to position [0, 0]
click at [1132, 509] on icon "Close message from company" at bounding box center [1130, 509] width 16 height 16
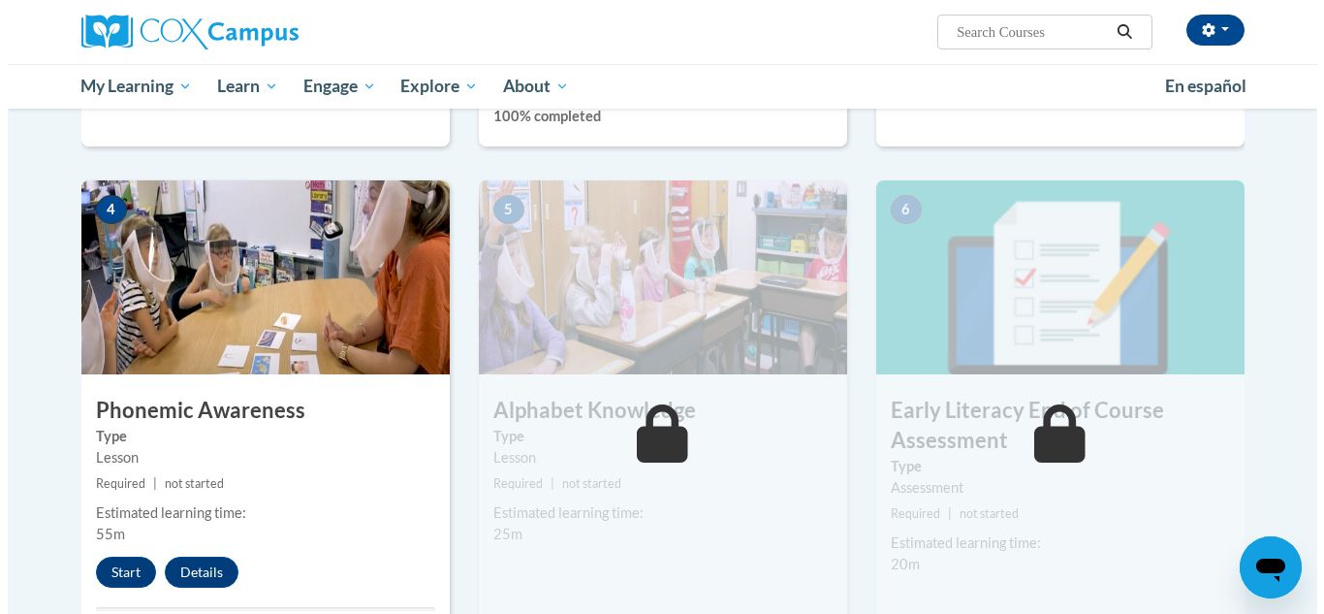
scroll to position [1067, 0]
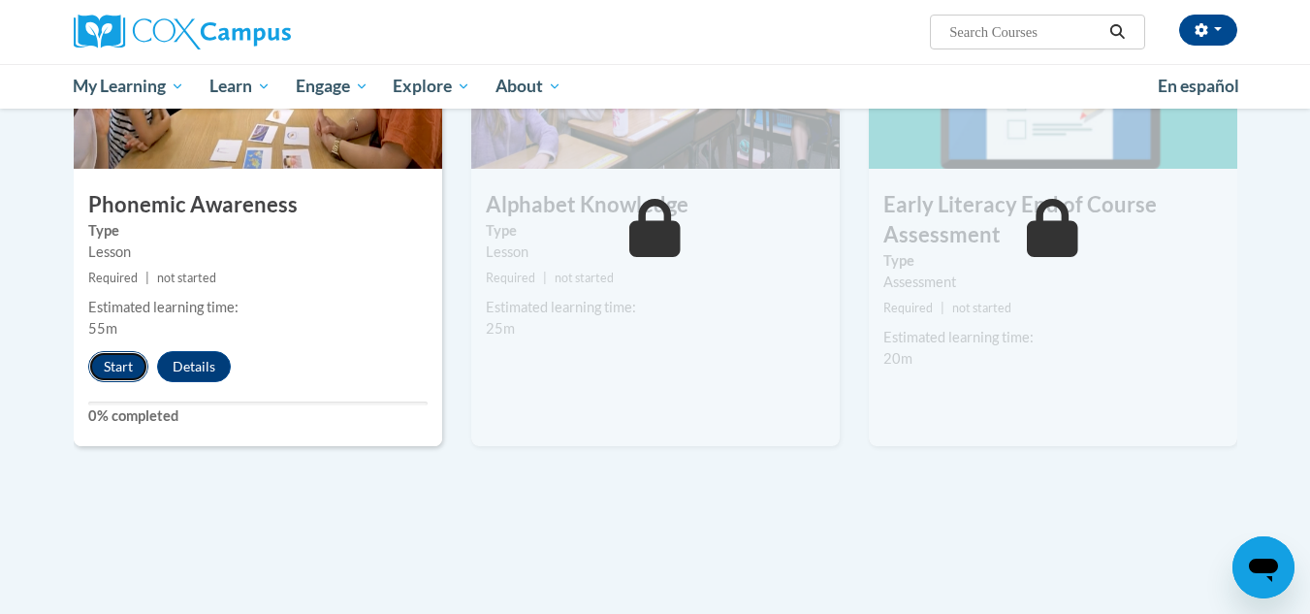
click at [107, 368] on button "Start" at bounding box center [118, 366] width 60 height 31
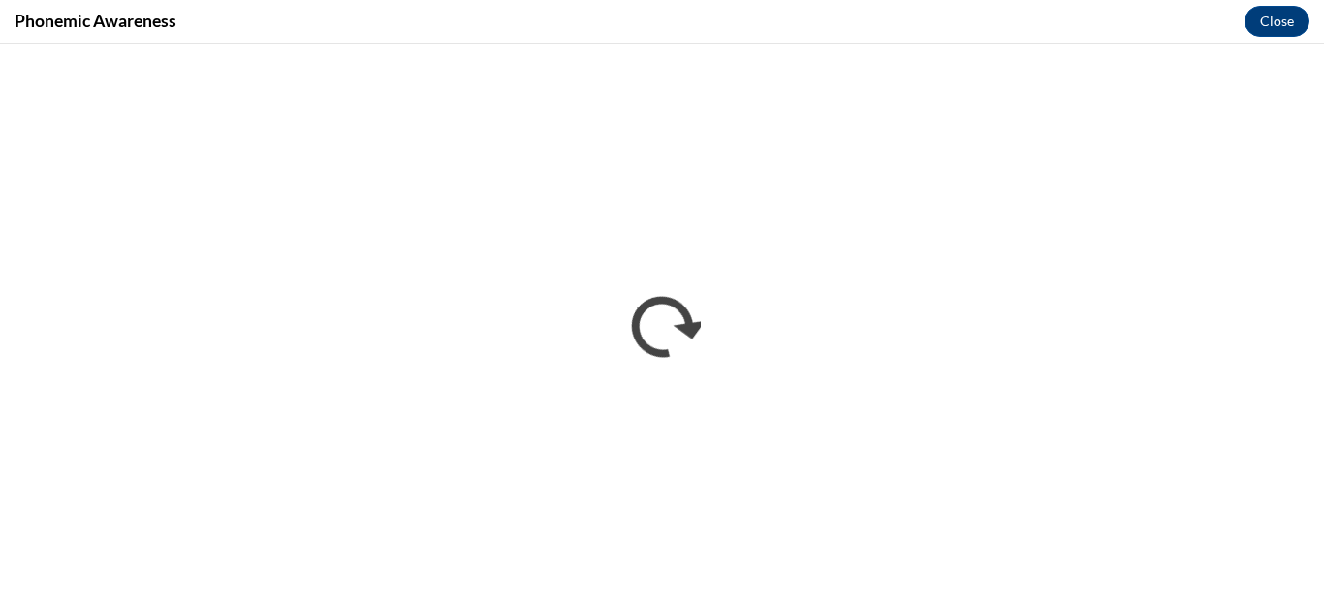
scroll to position [0, 0]
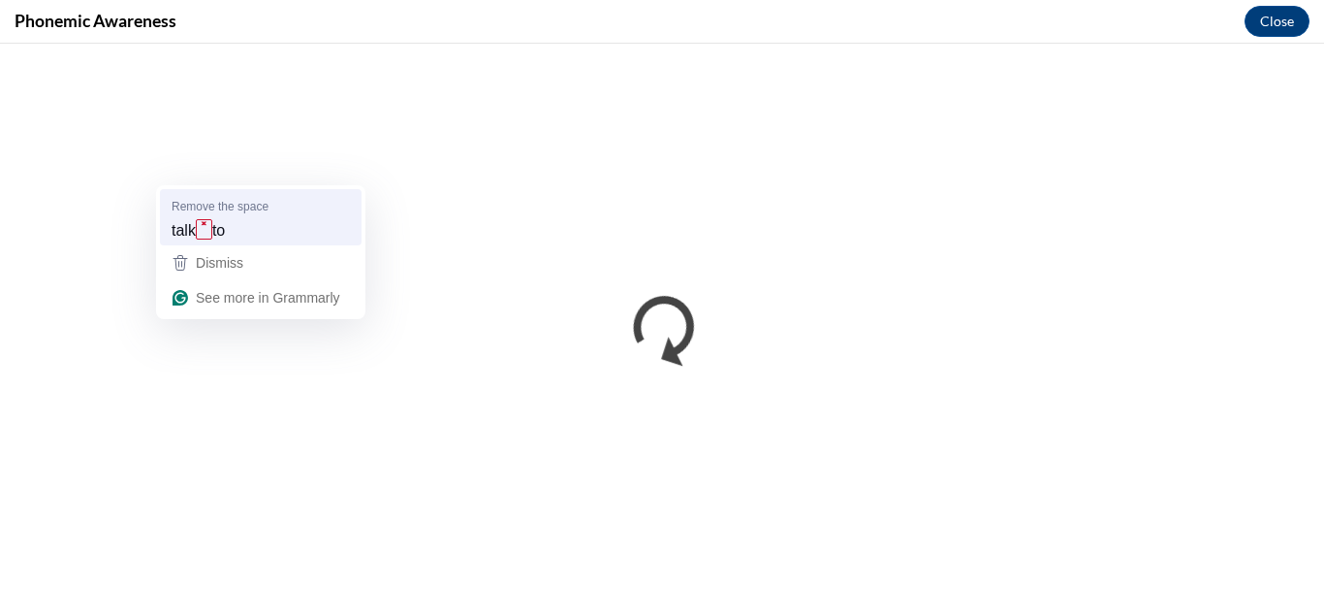
click at [206, 221] on strong "˟" at bounding box center [204, 229] width 16 height 20
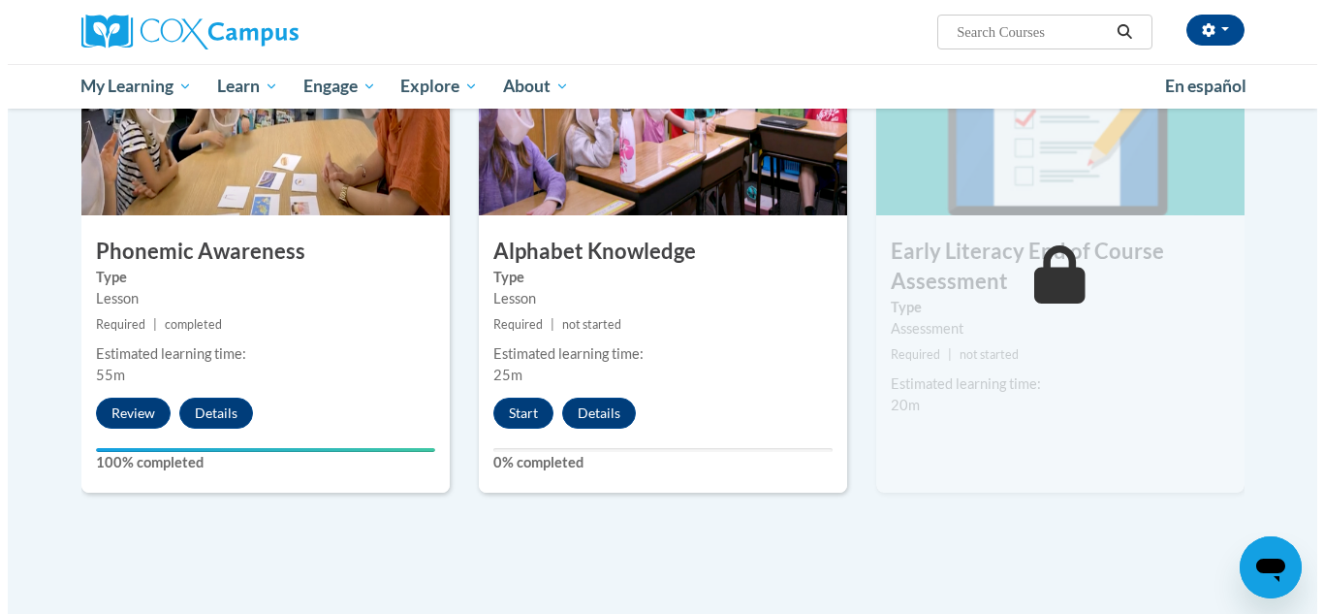
scroll to position [1067, 0]
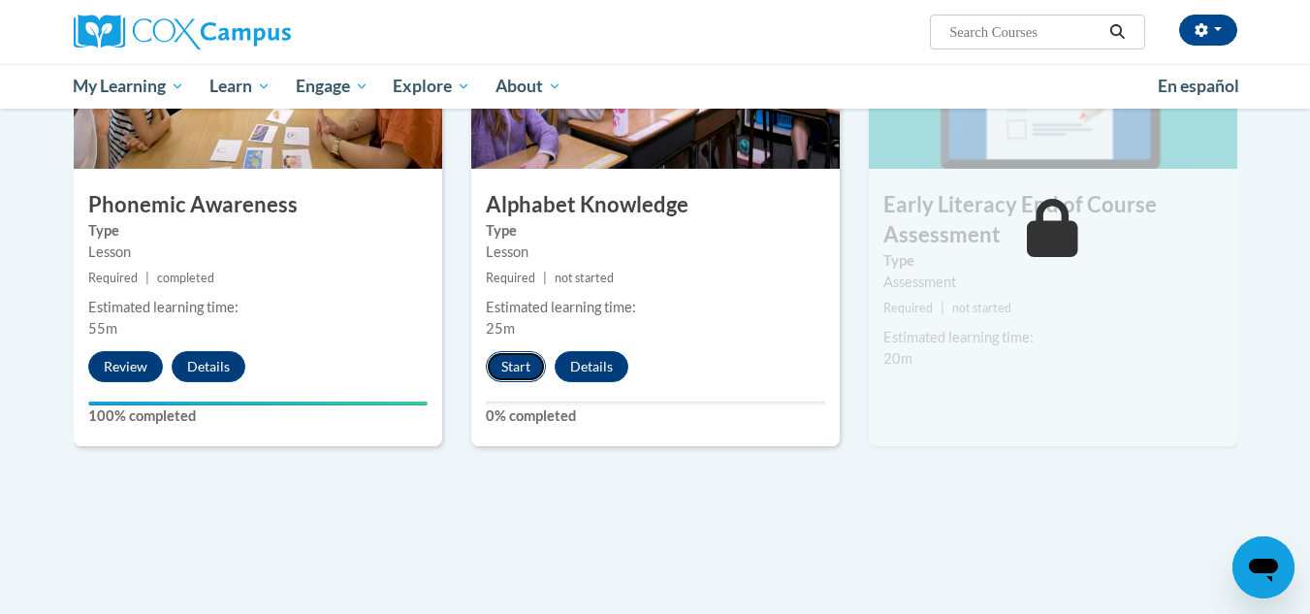
click at [508, 363] on button "Start" at bounding box center [516, 366] width 60 height 31
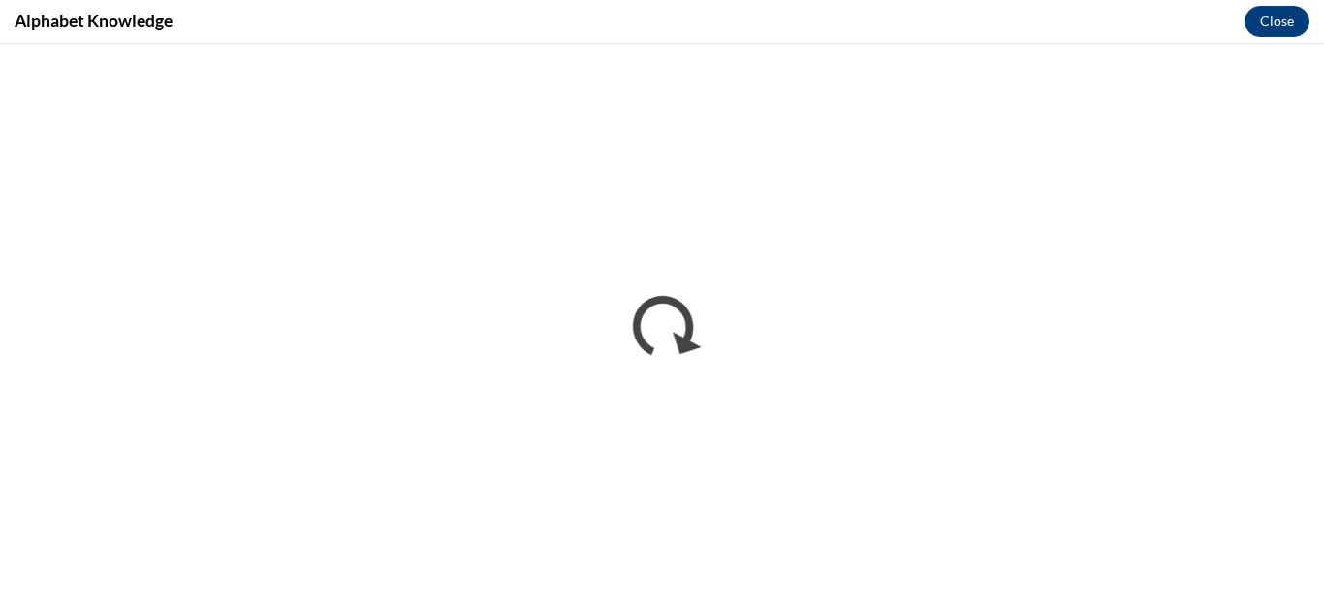
scroll to position [0, 0]
